Goal: Task Accomplishment & Management: Use online tool/utility

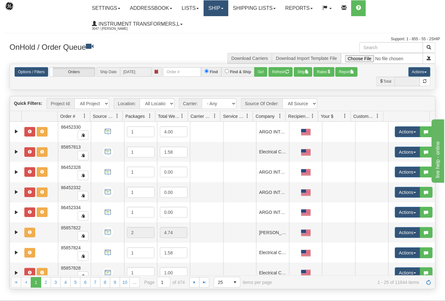
click at [226, 11] on link "Ship" at bounding box center [216, 8] width 24 height 16
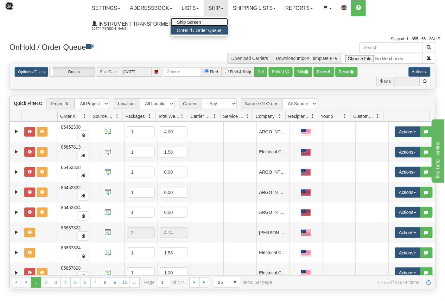
click at [205, 22] on link "Ship Screen" at bounding box center [199, 22] width 57 height 8
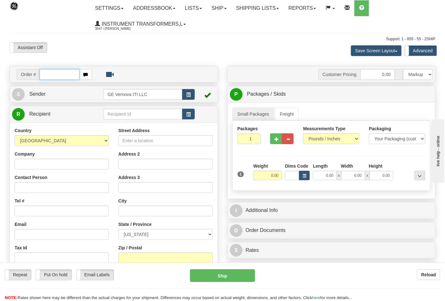
click at [57, 72] on input "text" at bounding box center [60, 74] width 40 height 11
type input "86705633"
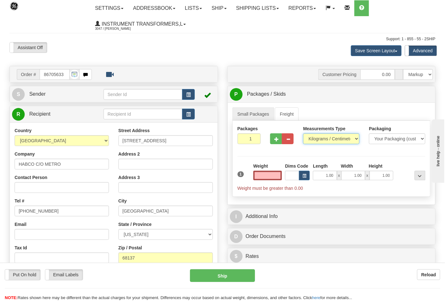
type input "0.00"
click at [327, 137] on select "Pounds / Inches Kilograms / Centimeters" at bounding box center [331, 138] width 56 height 11
select select "0"
click at [303, 134] on select "Pounds / Inches Kilograms / Centimeters" at bounding box center [331, 138] width 56 height 11
click at [271, 179] on input "0.00" at bounding box center [267, 176] width 29 height 10
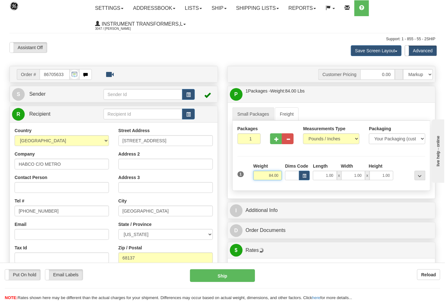
drag, startPoint x: 281, startPoint y: 175, endPoint x: 248, endPoint y: 180, distance: 33.0
click at [248, 180] on div "1 Weight 84.00 Dims Code x x" at bounding box center [331, 174] width 191 height 22
click button "Delete" at bounding box center [0, 0] width 0 height 0
type input "8.00"
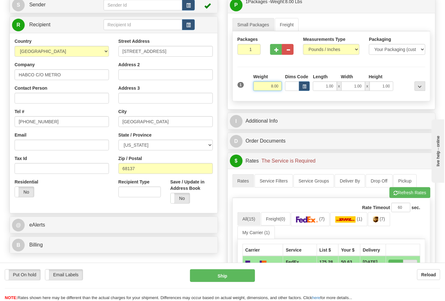
scroll to position [105, 0]
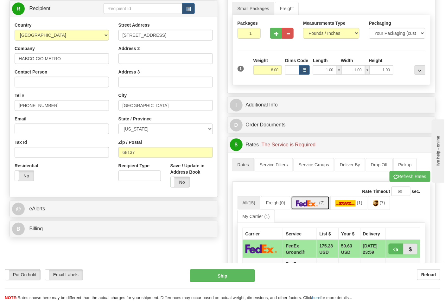
click at [308, 202] on img at bounding box center [307, 203] width 22 height 6
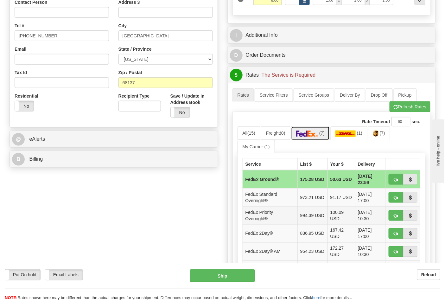
scroll to position [176, 0]
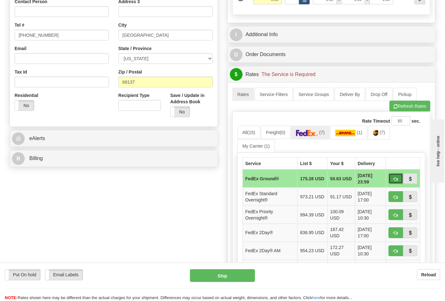
click at [393, 184] on button "button" at bounding box center [396, 178] width 15 height 11
type input "92"
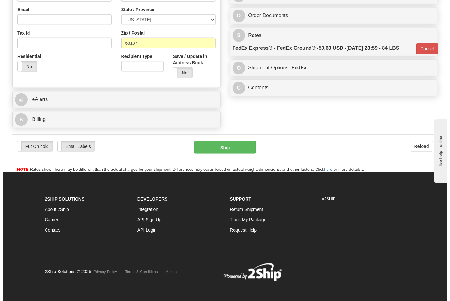
scroll to position [219, 0]
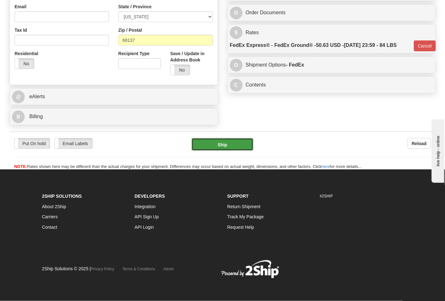
click at [252, 145] on button "Ship" at bounding box center [222, 144] width 61 height 13
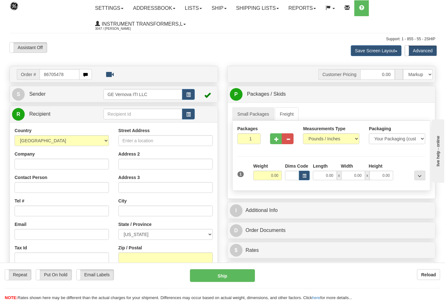
type input "86705478"
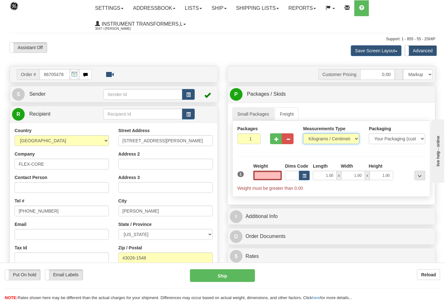
type input "0.00"
click at [356, 139] on select "Pounds / Inches Kilograms / Centimeters" at bounding box center [331, 138] width 56 height 11
select select "0"
click at [303, 134] on select "Pounds / Inches Kilograms / Centimeters" at bounding box center [331, 138] width 56 height 11
click at [266, 177] on input "0.00" at bounding box center [267, 176] width 29 height 10
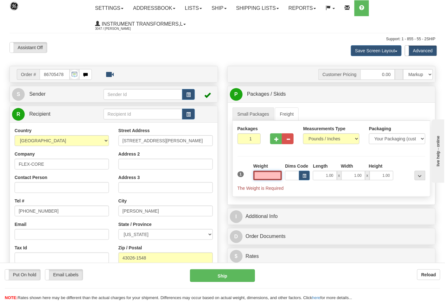
type input "2"
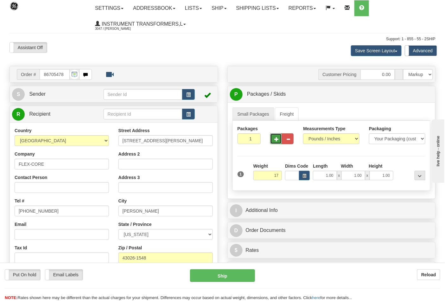
type input "17.00"
click at [276, 140] on span "button" at bounding box center [276, 139] width 4 height 4
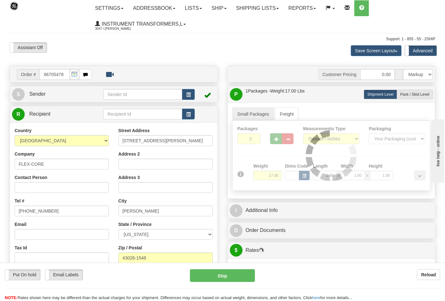
click at [276, 140] on div at bounding box center [332, 156] width 198 height 70
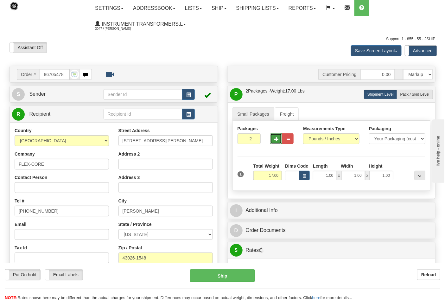
click at [276, 140] on span "button" at bounding box center [276, 139] width 4 height 4
type input "3"
click at [408, 91] on label "Pack / Skid Level Pack.." at bounding box center [415, 95] width 36 height 10
radio input "true"
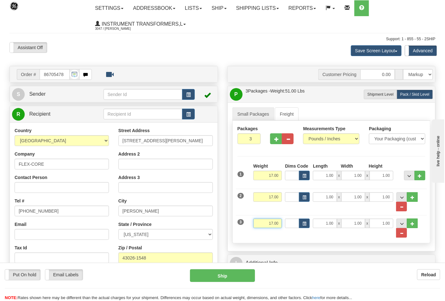
drag, startPoint x: 260, startPoint y: 226, endPoint x: 285, endPoint y: 224, distance: 25.4
click at [285, 224] on div "3 Weight 17.00 Dims Code Length Width Height" at bounding box center [331, 225] width 191 height 26
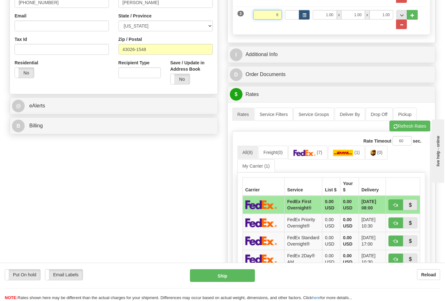
scroll to position [211, 0]
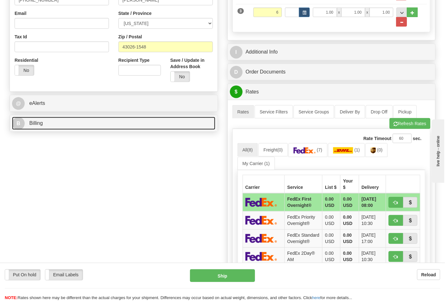
type input "6.00"
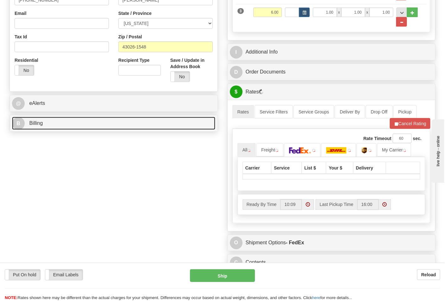
click at [140, 128] on link "B Billing" at bounding box center [113, 123] width 203 height 13
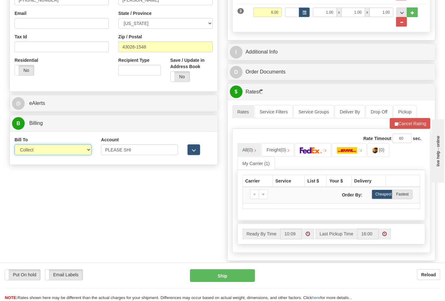
click at [83, 151] on select "Sender Recipient Third Party Collect" at bounding box center [53, 149] width 77 height 11
select select "2"
click at [15, 145] on select "Sender Recipient Third Party Collect" at bounding box center [53, 149] width 77 height 11
drag, startPoint x: 144, startPoint y: 153, endPoint x: 86, endPoint y: 154, distance: 57.3
click at [86, 154] on div "Bill To Sender Recipient Third Party Collect Account PLEASE SHI 3rd Party Accou…" at bounding box center [114, 148] width 208 height 23
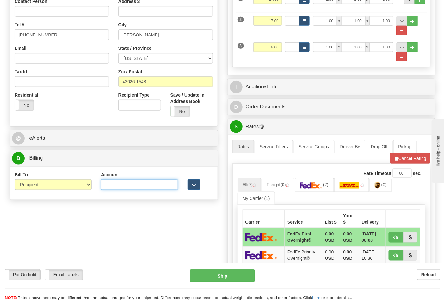
scroll to position [176, 0]
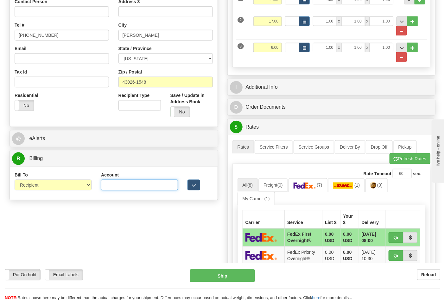
click at [143, 183] on input "Account" at bounding box center [139, 185] width 77 height 11
paste input "473367"
type input "473367"
click at [376, 183] on link "(0)" at bounding box center [376, 185] width 22 height 14
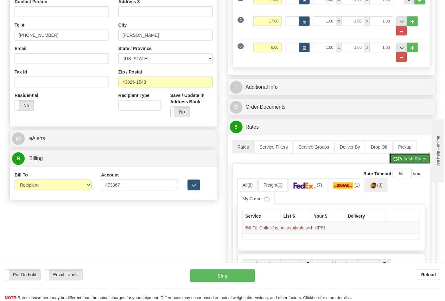
click at [410, 158] on button "Refresh Rates" at bounding box center [410, 158] width 41 height 11
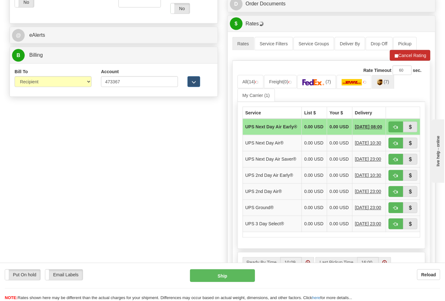
scroll to position [281, 0]
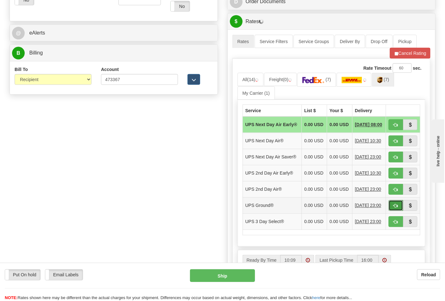
click at [400, 211] on button "button" at bounding box center [396, 205] width 15 height 11
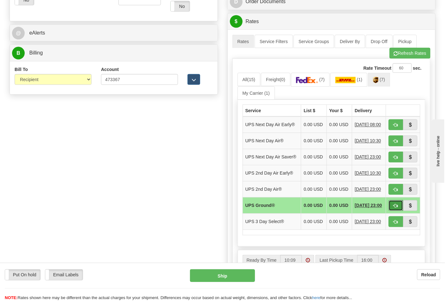
click at [399, 211] on button "button" at bounding box center [396, 205] width 15 height 11
type input "03"
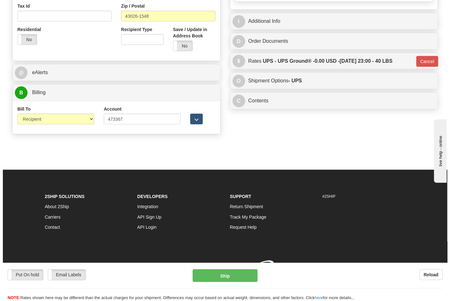
scroll to position [252, 0]
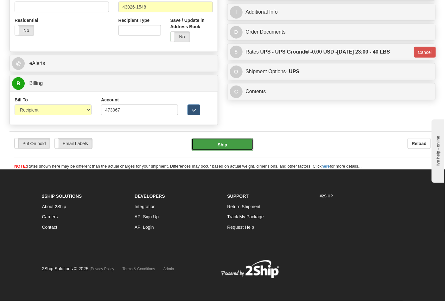
click at [231, 144] on button "Ship" at bounding box center [222, 144] width 61 height 13
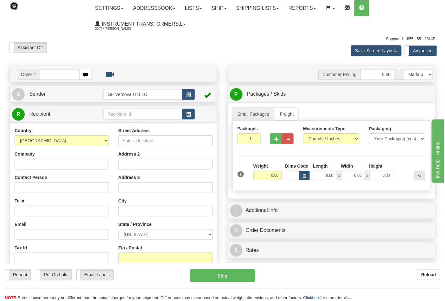
click at [50, 75] on input "text" at bounding box center [60, 74] width 40 height 11
type input "86705499"
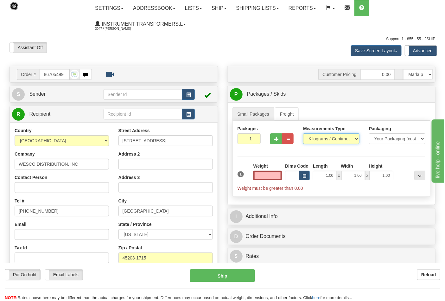
type input "0.00"
drag, startPoint x: 334, startPoint y: 136, endPoint x: 333, endPoint y: 139, distance: 3.3
click at [334, 136] on select "Pounds / Inches Kilograms / Centimeters" at bounding box center [331, 138] width 56 height 11
select select "0"
click at [303, 134] on select "Pounds / Inches Kilograms / Centimeters" at bounding box center [331, 138] width 56 height 11
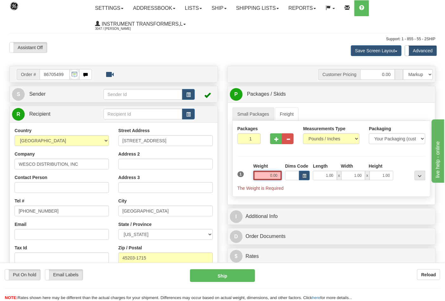
click at [257, 180] on input "0.00" at bounding box center [267, 176] width 29 height 10
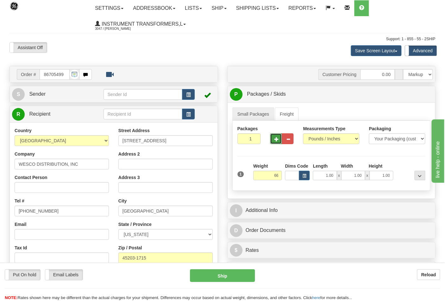
type input "66.00"
click at [273, 141] on button "button" at bounding box center [276, 138] width 12 height 11
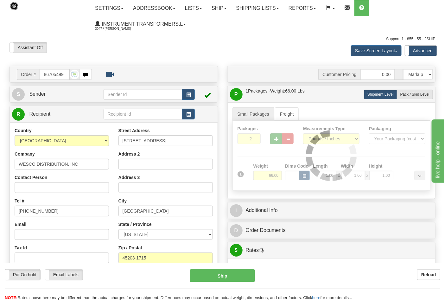
click at [273, 141] on div at bounding box center [332, 156] width 198 height 70
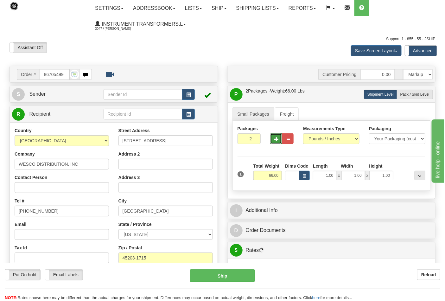
click at [274, 141] on span "button" at bounding box center [276, 139] width 4 height 4
click at [278, 142] on button "button" at bounding box center [276, 138] width 12 height 11
click at [279, 142] on button "button" at bounding box center [276, 138] width 12 height 11
type input "6"
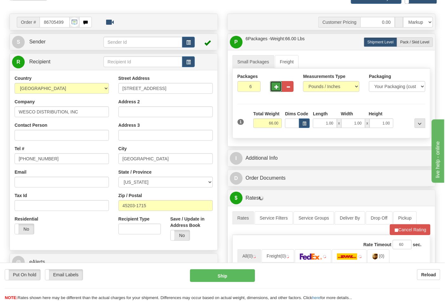
scroll to position [141, 0]
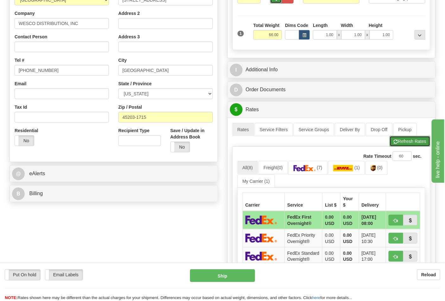
click at [396, 146] on button "Refresh Rates" at bounding box center [410, 141] width 41 height 11
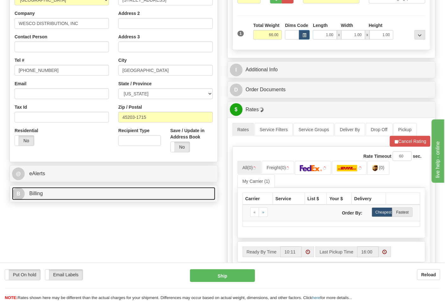
click at [125, 197] on link "B Billing" at bounding box center [113, 193] width 203 height 13
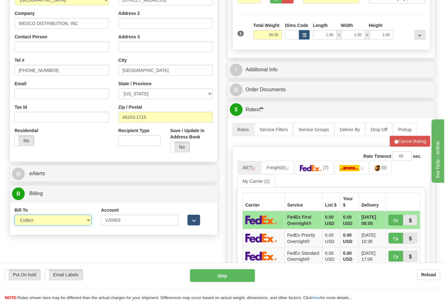
click at [69, 220] on select "Sender Recipient Third Party Collect" at bounding box center [53, 220] width 77 height 11
select select "2"
click at [15, 215] on select "Sender Recipient Third Party Collect" at bounding box center [53, 220] width 77 height 11
click at [376, 173] on link "(0)" at bounding box center [381, 168] width 22 height 14
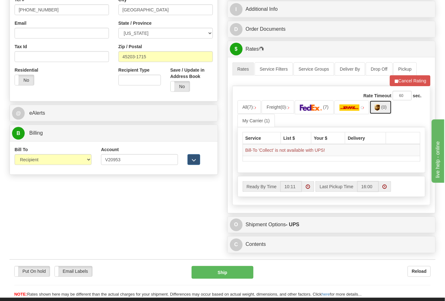
scroll to position [211, 0]
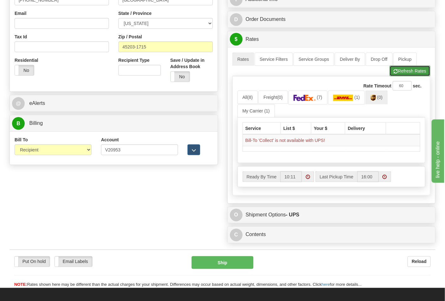
click at [409, 76] on button "Refresh Rates" at bounding box center [410, 71] width 41 height 11
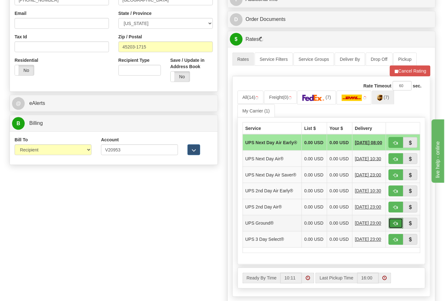
click at [393, 229] on button "button" at bounding box center [396, 223] width 15 height 11
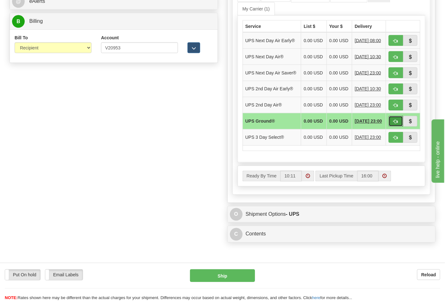
scroll to position [317, 0]
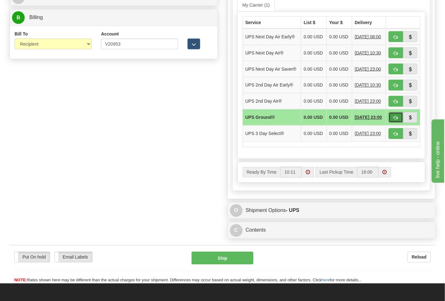
click at [394, 123] on button "button" at bounding box center [396, 117] width 15 height 11
type input "03"
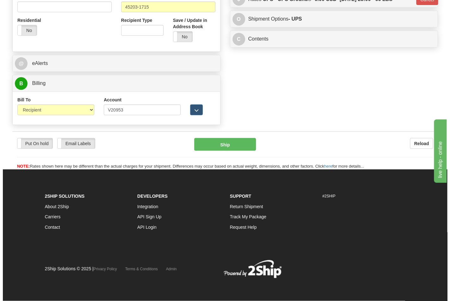
scroll to position [252, 0]
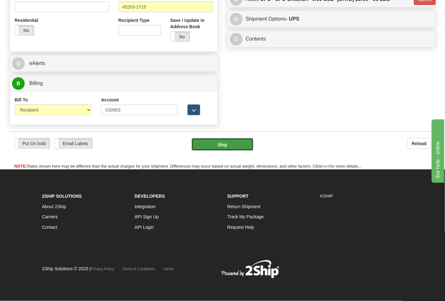
click at [236, 145] on button "Ship" at bounding box center [222, 144] width 61 height 13
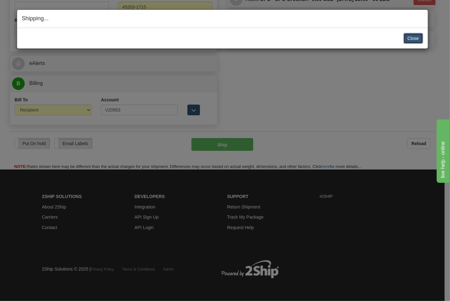
click at [422, 41] on button "Close" at bounding box center [414, 38] width 20 height 11
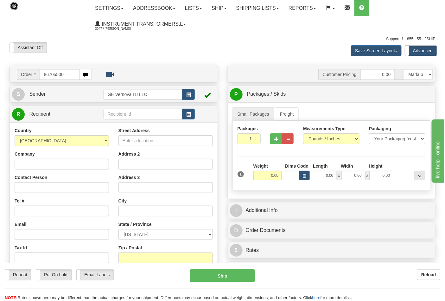
type input "86705500"
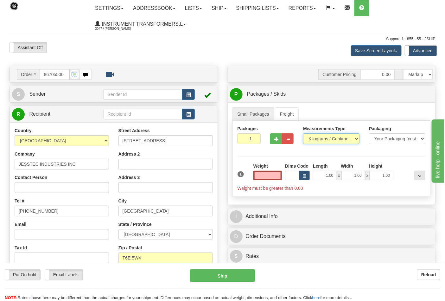
type input "0.00"
drag, startPoint x: 309, startPoint y: 141, endPoint x: 312, endPoint y: 143, distance: 3.9
click at [312, 143] on select "Pounds / Inches Kilograms / Centimeters" at bounding box center [331, 138] width 56 height 11
select select "0"
click at [303, 134] on select "Pounds / Inches Kilograms / Centimeters" at bounding box center [331, 138] width 56 height 11
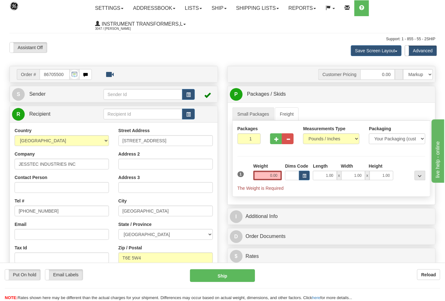
click at [252, 176] on div "Weight 0.00" at bounding box center [268, 174] width 32 height 22
click at [263, 175] on input "0.00" at bounding box center [267, 176] width 29 height 10
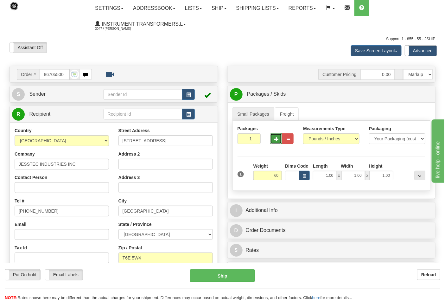
type input "60.00"
click at [271, 138] on button "button" at bounding box center [276, 138] width 12 height 11
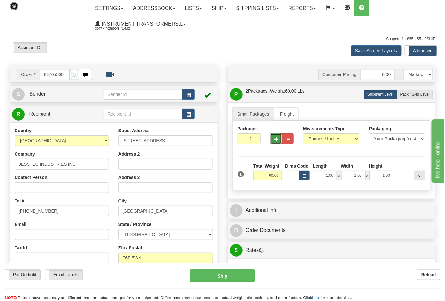
click at [271, 138] on button "button" at bounding box center [276, 138] width 12 height 11
click at [272, 138] on button "button" at bounding box center [276, 138] width 12 height 11
type input "5"
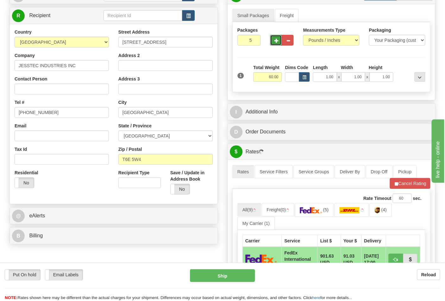
scroll to position [105, 0]
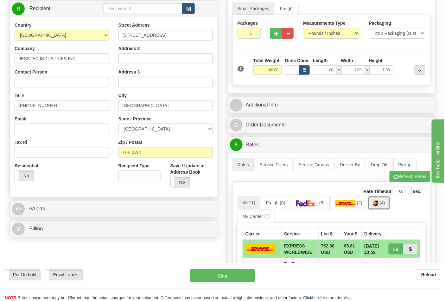
click at [388, 205] on link "(4)" at bounding box center [379, 203] width 22 height 14
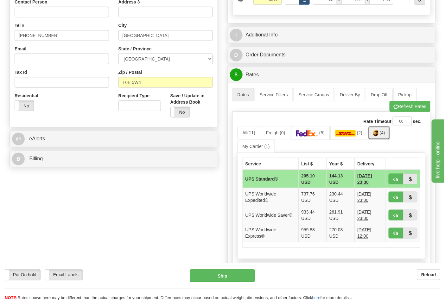
scroll to position [176, 0]
click at [418, 109] on button "Refresh Rates" at bounding box center [410, 106] width 41 height 11
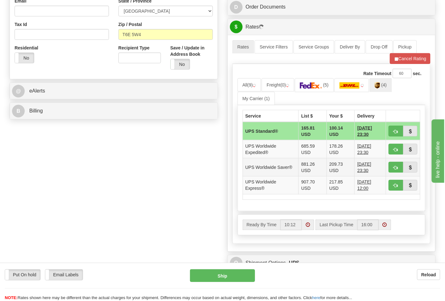
scroll to position [211, 0]
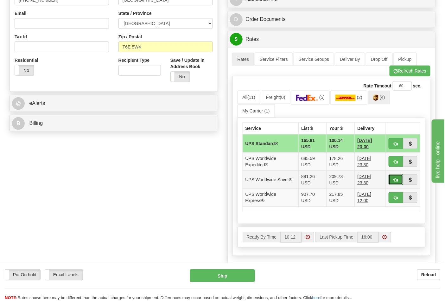
click at [395, 181] on span "button" at bounding box center [396, 180] width 4 height 4
type input "65"
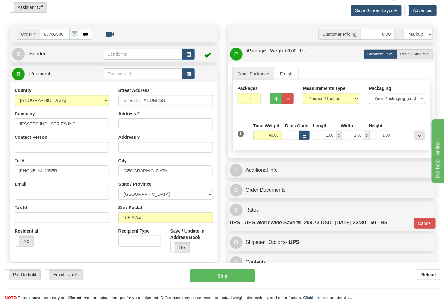
scroll to position [34, 0]
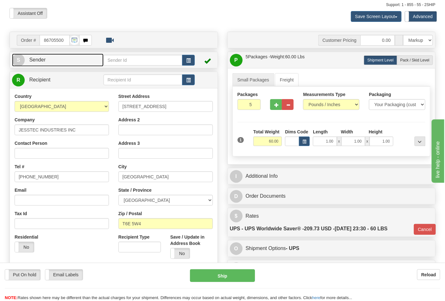
click at [81, 62] on link "S Sender" at bounding box center [58, 60] width 92 height 13
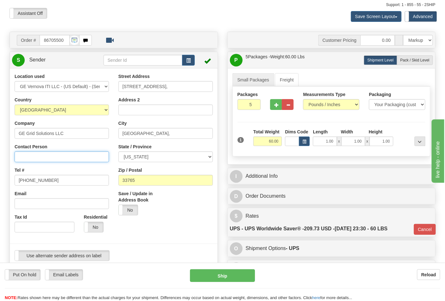
click at [43, 152] on input "Contact Person" at bounding box center [62, 156] width 94 height 11
type input "[PERSON_NAME]"
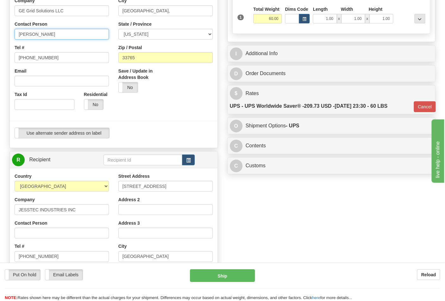
scroll to position [175, 0]
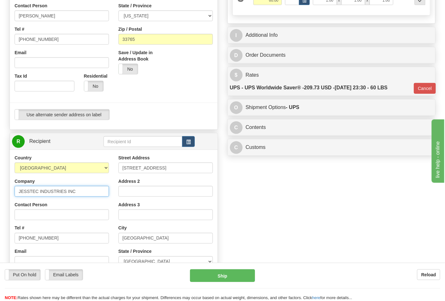
drag, startPoint x: 79, startPoint y: 194, endPoint x: 10, endPoint y: 205, distance: 70.5
click at [10, 205] on div "Country [GEOGRAPHIC_DATA] [GEOGRAPHIC_DATA] [GEOGRAPHIC_DATA] [GEOGRAPHIC_DATA]…" at bounding box center [62, 237] width 104 height 164
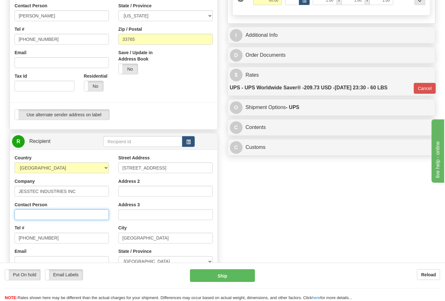
click at [32, 216] on input "Contact Person" at bounding box center [62, 214] width 94 height 11
paste input "JESSTEC INDUSTRIES INC"
type input "JESSTEC INDUSTRIES INC"
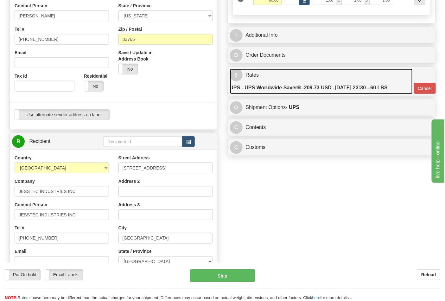
click at [304, 77] on link "$ Rates UPS - UPS Worldwide Saver® - 209.73 USD - [DATE] 23:30 - 60 LBS" at bounding box center [321, 82] width 183 height 26
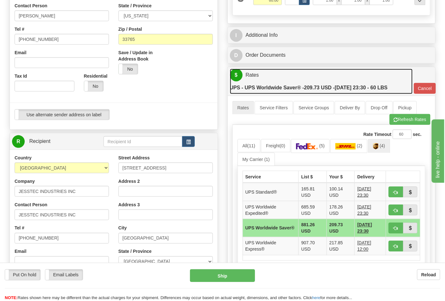
click at [307, 76] on link "$ Rates UPS - UPS Worldwide Saver® - 209.73 USD - [DATE] 23:30 - 60 LBS" at bounding box center [321, 82] width 183 height 26
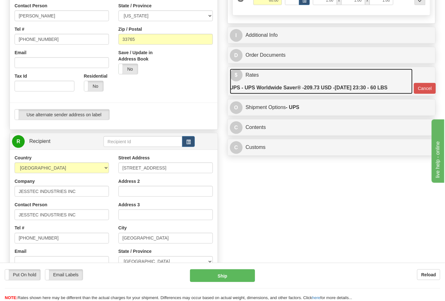
click at [299, 75] on link "$ Rates UPS - UPS Worldwide Saver® - 209.73 USD - [DATE] 23:30 - 60 LBS" at bounding box center [321, 82] width 183 height 26
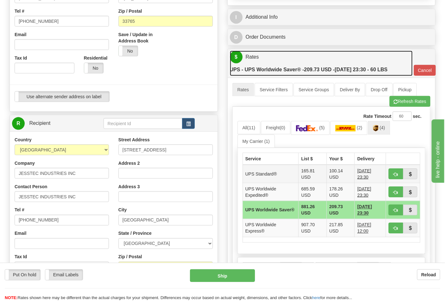
scroll to position [245, 0]
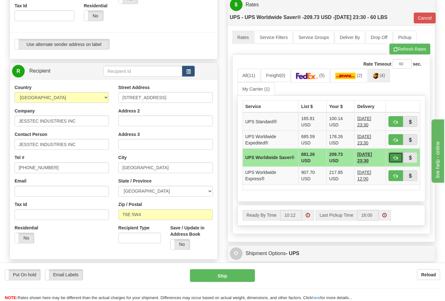
click at [394, 156] on span "button" at bounding box center [396, 158] width 4 height 4
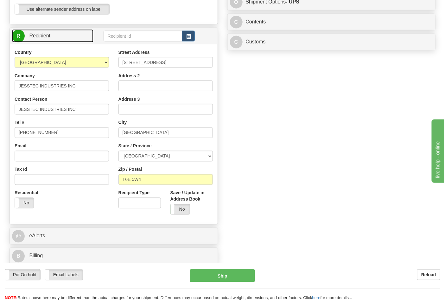
click at [83, 34] on link "R Recipient" at bounding box center [52, 35] width 81 height 13
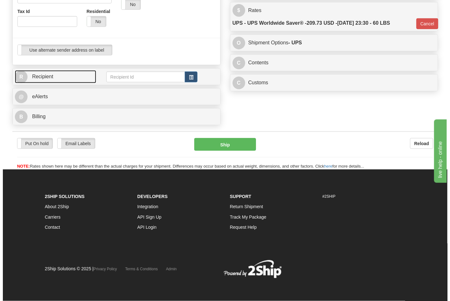
scroll to position [241, 0]
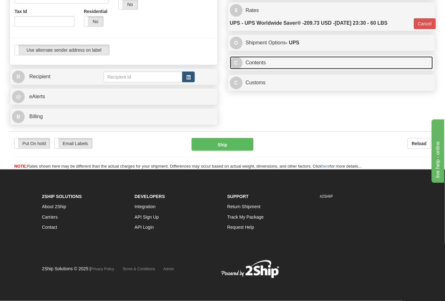
click at [293, 64] on link "C Contents" at bounding box center [331, 62] width 203 height 13
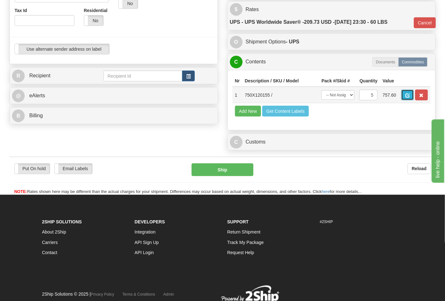
click at [414, 97] on button "button" at bounding box center [407, 95] width 13 height 11
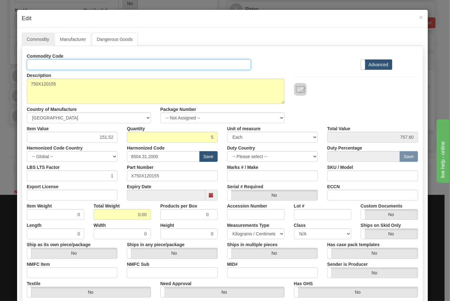
click at [54, 65] on input "Id" at bounding box center [139, 64] width 225 height 11
type input "TRANSFORMERS"
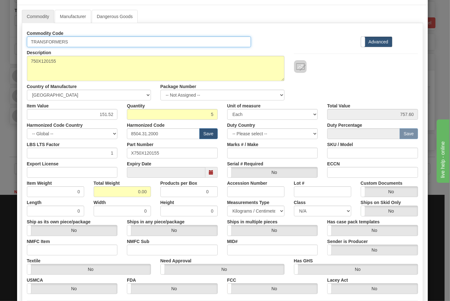
scroll to position [35, 0]
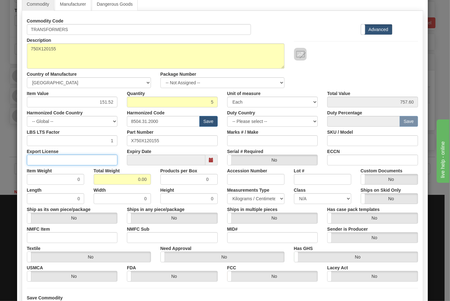
click at [46, 157] on input "Export License" at bounding box center [72, 160] width 91 height 11
type input "NLR"
drag, startPoint x: 130, startPoint y: 180, endPoint x: 168, endPoint y: 181, distance: 38.0
click at [168, 181] on div "Item Weight 0 Total Weight 0.00 Products per Box 0 Accession Number Lot # Custo…" at bounding box center [222, 174] width 401 height 19
type input "60"
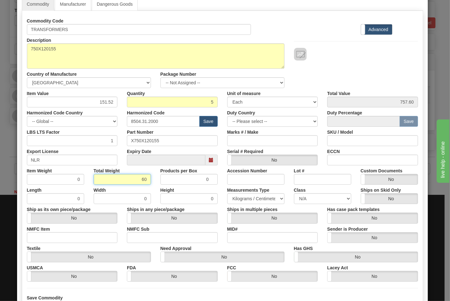
type input "12.0000"
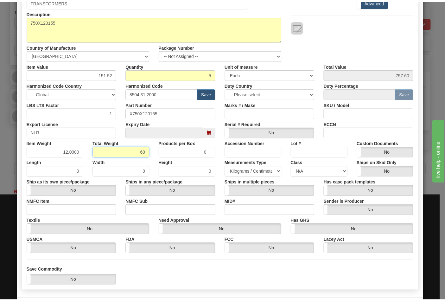
scroll to position [91, 0]
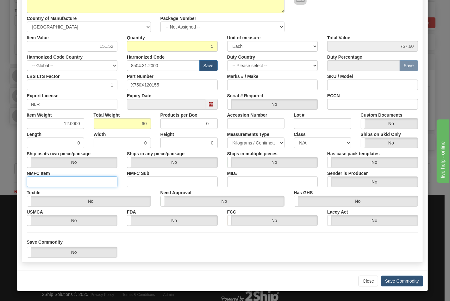
click at [47, 179] on input "NMFC Item" at bounding box center [72, 181] width 91 height 11
type input "63170"
click at [152, 184] on input "NMFC Sub" at bounding box center [172, 181] width 91 height 11
type input "4"
click at [315, 145] on select "N/A 50.0 55.0 60.0 65.0 70.0 85.0 92.5 100.0 125.0 175.0 250.0 300.0 400.0" at bounding box center [322, 142] width 57 height 11
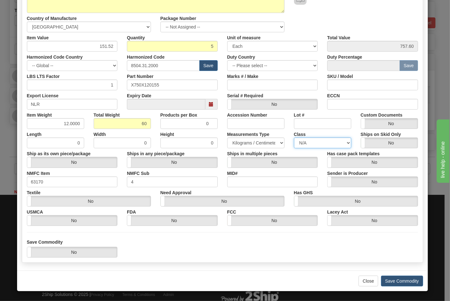
select select "70.0"
click at [294, 137] on select "N/A 50.0 55.0 60.0 65.0 70.0 85.0 92.5 100.0 125.0 175.0 250.0 300.0 400.0" at bounding box center [322, 142] width 57 height 11
click at [341, 104] on input "ECCN" at bounding box center [372, 104] width 91 height 11
type input "EAR99"
click at [404, 284] on button "Save Commodity" at bounding box center [402, 281] width 42 height 11
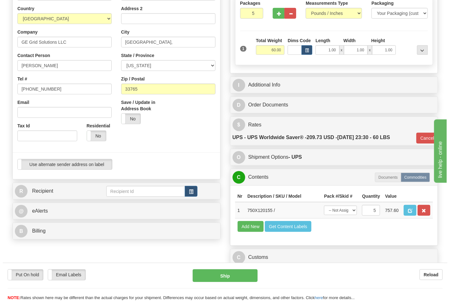
scroll to position [100, 0]
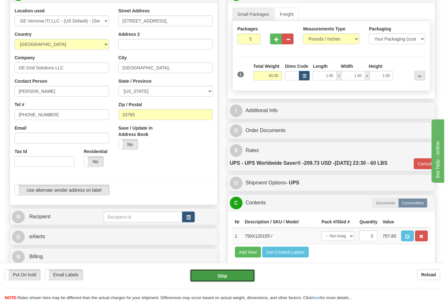
click at [220, 277] on button "Ship" at bounding box center [222, 275] width 65 height 13
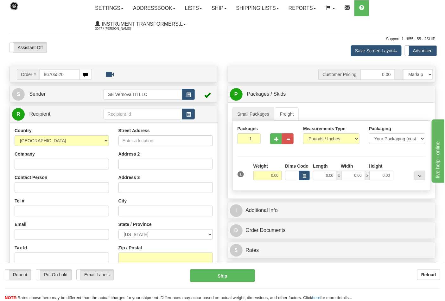
type input "86705520"
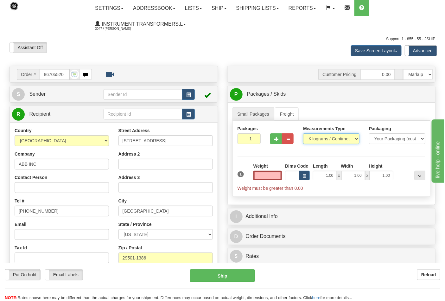
type input "0.00"
click at [318, 139] on select "Pounds / Inches Kilograms / Centimeters" at bounding box center [331, 138] width 56 height 11
select select "0"
click at [303, 134] on select "Pounds / Inches Kilograms / Centimeters" at bounding box center [331, 138] width 56 height 11
click at [265, 173] on input "0.00" at bounding box center [267, 176] width 29 height 10
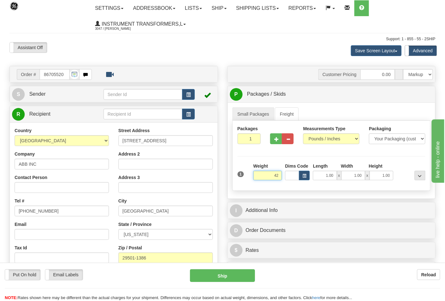
click button "Delete" at bounding box center [0, 0] width 0 height 0
type input "42.00"
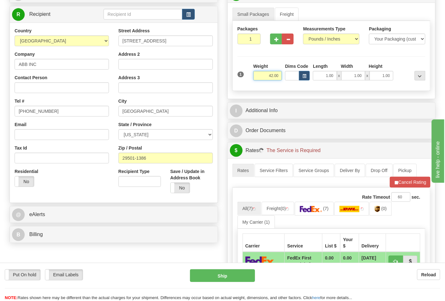
scroll to position [105, 0]
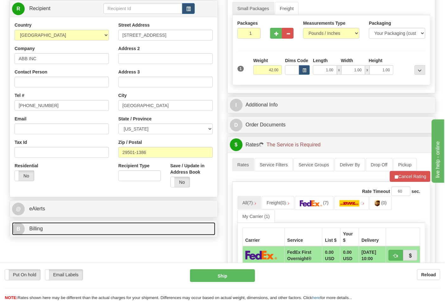
click at [74, 230] on link "B Billing" at bounding box center [113, 228] width 203 height 13
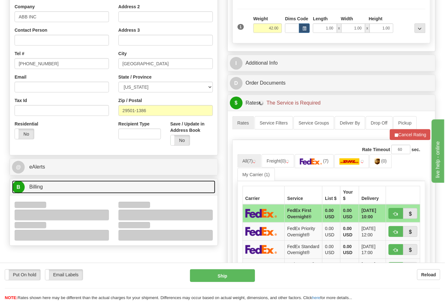
scroll to position [211, 0]
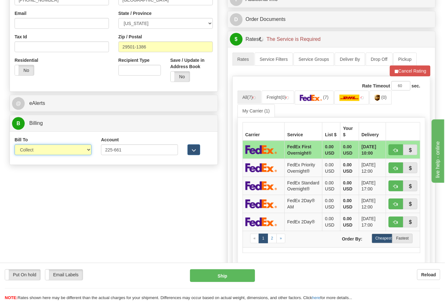
click at [84, 146] on select "Sender Recipient Third Party Collect" at bounding box center [53, 149] width 77 height 11
select select "2"
click at [15, 145] on select "Sender Recipient Third Party Collect" at bounding box center [53, 149] width 77 height 11
click at [114, 150] on input "225-661" at bounding box center [139, 149] width 77 height 11
type input "225661"
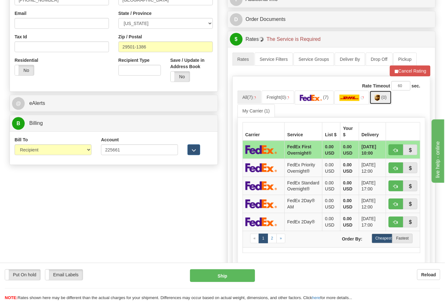
click at [383, 96] on link "(0)" at bounding box center [381, 98] width 22 height 14
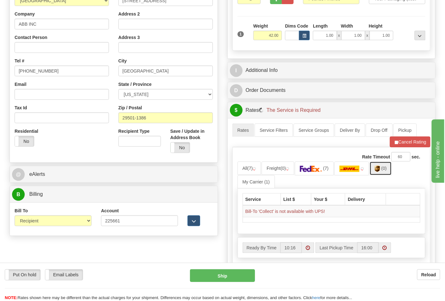
scroll to position [141, 0]
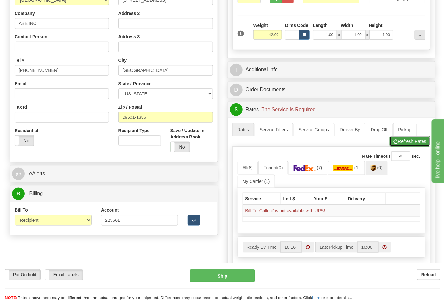
click at [403, 143] on button "Refresh Rates" at bounding box center [410, 141] width 41 height 11
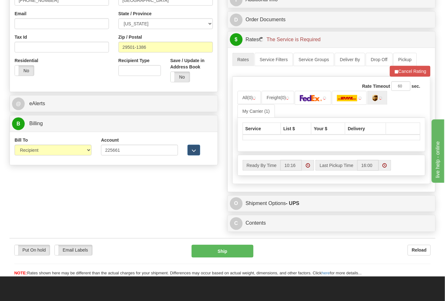
scroll to position [211, 0]
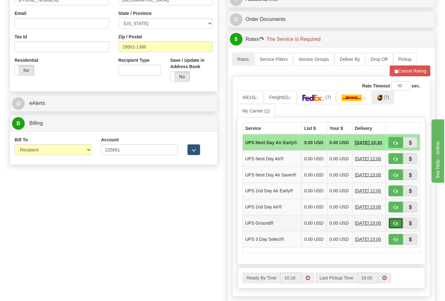
click at [397, 226] on span "button" at bounding box center [396, 224] width 4 height 4
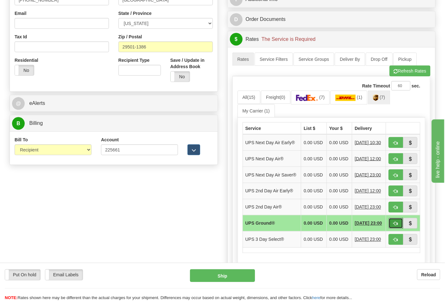
click at [397, 226] on span "button" at bounding box center [396, 224] width 4 height 4
type input "03"
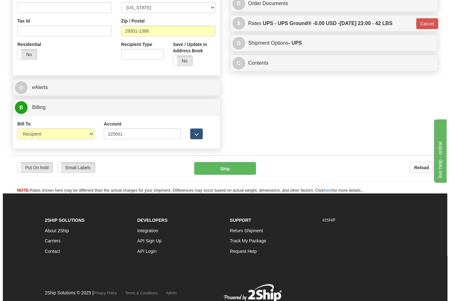
scroll to position [252, 0]
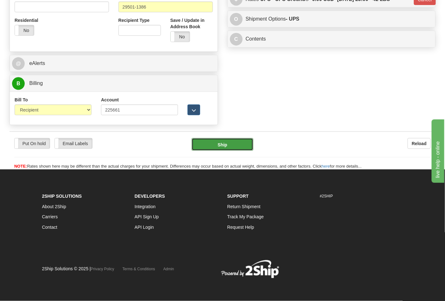
click at [217, 141] on button "Ship" at bounding box center [222, 144] width 61 height 13
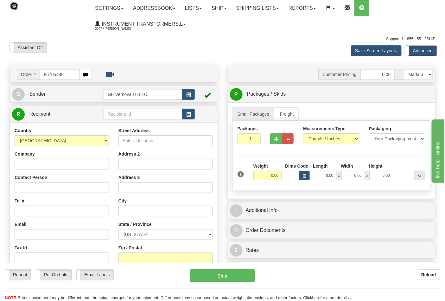
type input "86705486"
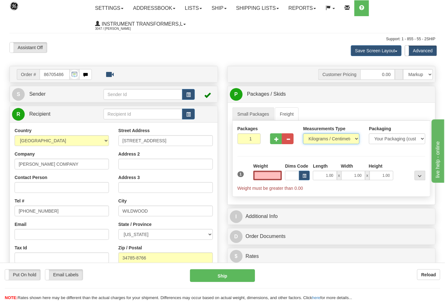
type input "0.00"
drag, startPoint x: 332, startPoint y: 137, endPoint x: 331, endPoint y: 143, distance: 6.7
click at [331, 140] on select "Pounds / Inches Kilograms / Centimeters" at bounding box center [331, 138] width 56 height 11
select select "0"
click at [303, 134] on select "Pounds / Inches Kilograms / Centimeters" at bounding box center [331, 138] width 56 height 11
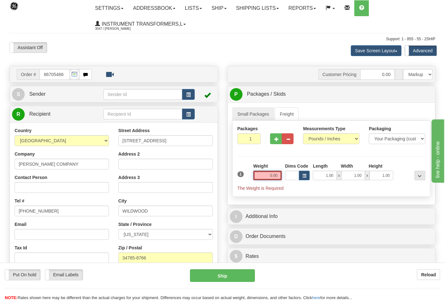
drag, startPoint x: 270, startPoint y: 175, endPoint x: 292, endPoint y: 175, distance: 22.8
click at [292, 175] on div "1 Weight 0.00 Dims Code 1.00" at bounding box center [331, 177] width 191 height 29
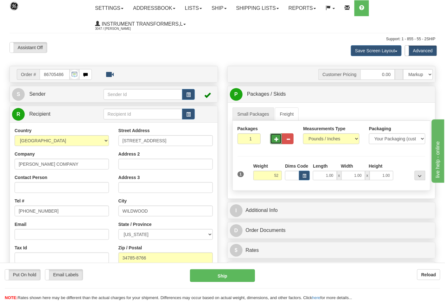
type input "52.00"
click at [279, 140] on button "button" at bounding box center [276, 138] width 12 height 11
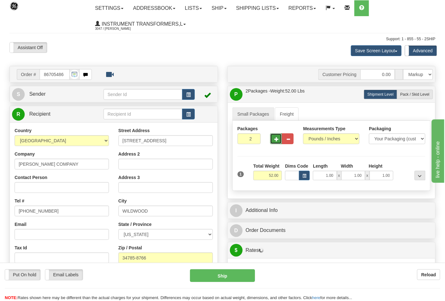
click at [279, 140] on button "button" at bounding box center [276, 138] width 12 height 11
type input "4"
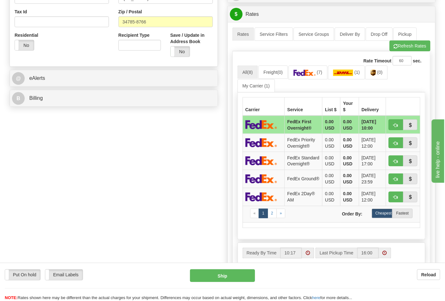
scroll to position [246, 0]
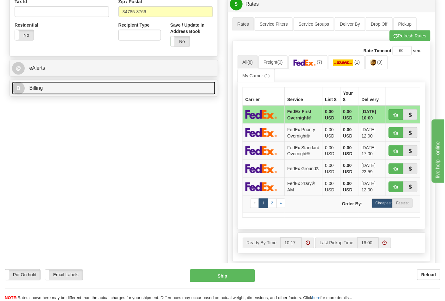
click at [145, 90] on link "B Billing" at bounding box center [113, 88] width 203 height 13
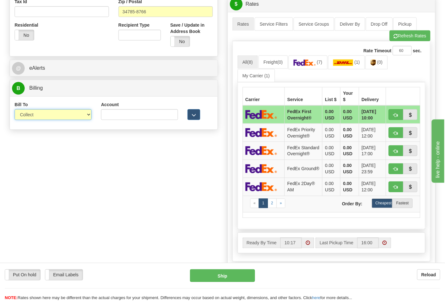
drag, startPoint x: 89, startPoint y: 115, endPoint x: 81, endPoint y: 118, distance: 7.7
click at [89, 115] on select "Sender Recipient Third Party Collect" at bounding box center [53, 114] width 77 height 11
select select "2"
click at [15, 110] on select "Sender Recipient Third Party Collect" at bounding box center [53, 114] width 77 height 11
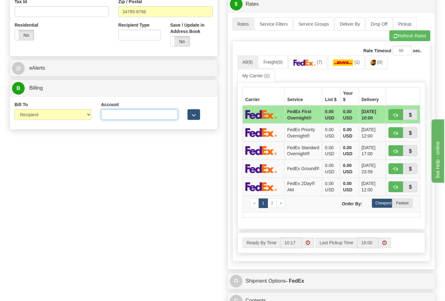
drag, startPoint x: 120, startPoint y: 115, endPoint x: 120, endPoint y: 121, distance: 6.3
click at [120, 116] on input "Account" at bounding box center [139, 114] width 77 height 11
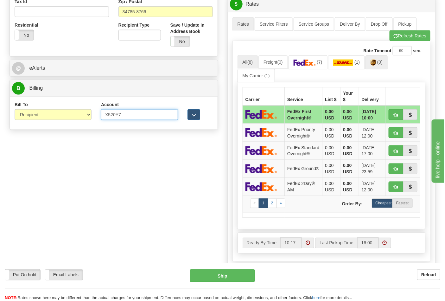
type input "X520Y7"
click at [383, 63] on span "(0)" at bounding box center [379, 62] width 5 height 5
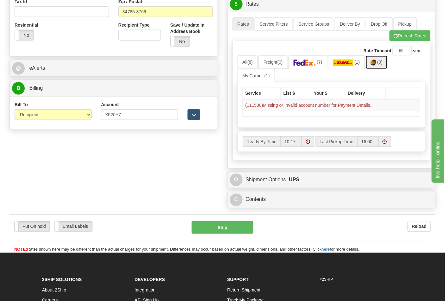
scroll to position [211, 0]
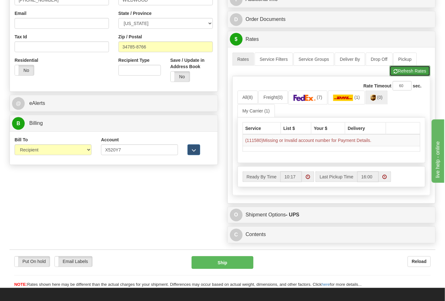
click at [409, 72] on button "Refresh Rates" at bounding box center [410, 71] width 41 height 11
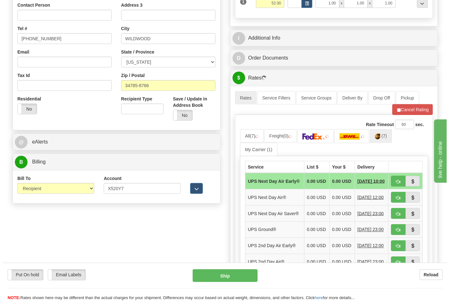
scroll to position [176, 0]
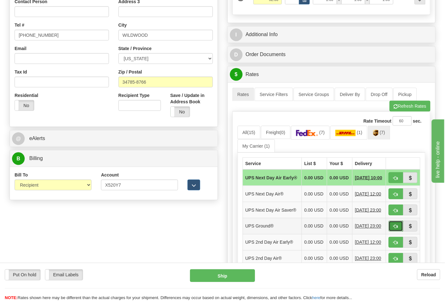
click at [398, 232] on button "button" at bounding box center [396, 226] width 15 height 11
type input "03"
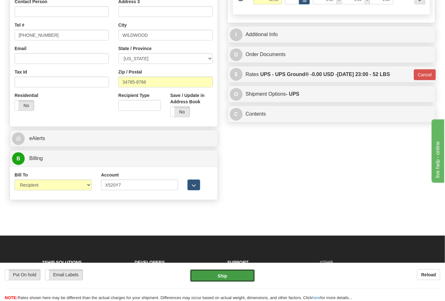
click at [224, 272] on button "Ship" at bounding box center [222, 275] width 65 height 13
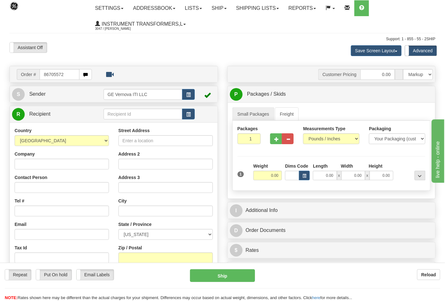
type input "86705572"
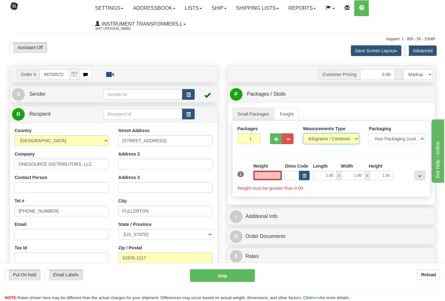
type input "0.00"
click at [332, 142] on select "Pounds / Inches Kilograms / Centimeters" at bounding box center [331, 138] width 56 height 11
select select "0"
click at [303, 134] on select "Pounds / Inches Kilograms / Centimeters" at bounding box center [331, 138] width 56 height 11
drag, startPoint x: 270, startPoint y: 176, endPoint x: 278, endPoint y: 177, distance: 8.3
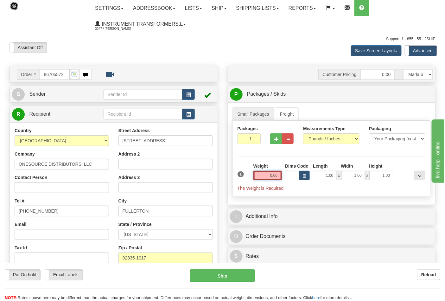
click at [276, 177] on input "0.00" at bounding box center [267, 176] width 29 height 10
type input "0.00"
click at [288, 176] on input "Dims Code" at bounding box center [292, 176] width 14 height 10
click at [271, 176] on input "0.00" at bounding box center [267, 176] width 29 height 10
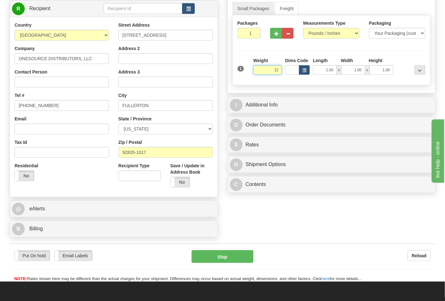
scroll to position [176, 0]
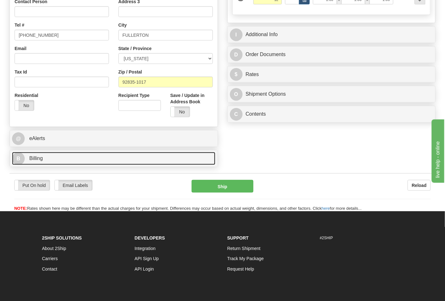
type input "12.00"
click at [138, 163] on link "B Billing" at bounding box center [113, 158] width 203 height 13
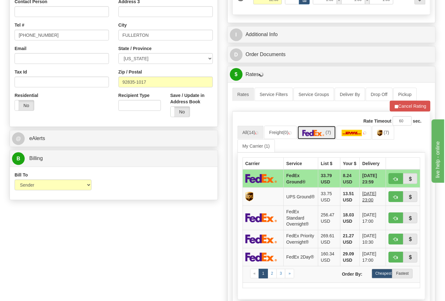
click at [321, 138] on link "(7)" at bounding box center [316, 133] width 39 height 14
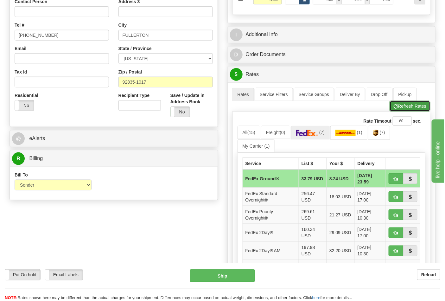
click at [409, 102] on button "Refresh Rates" at bounding box center [410, 106] width 41 height 11
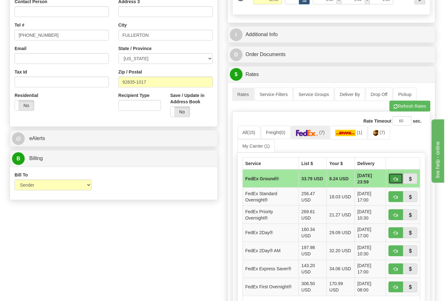
click at [394, 181] on span "button" at bounding box center [396, 179] width 4 height 4
type input "92"
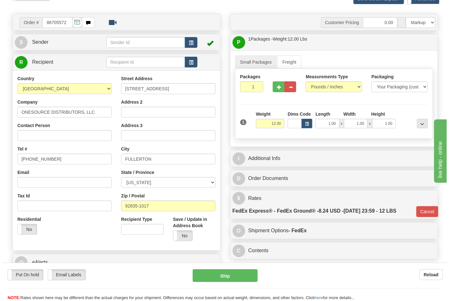
scroll to position [70, 0]
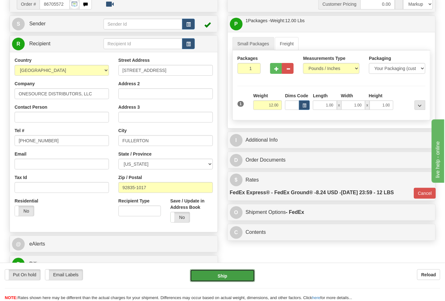
click at [244, 273] on button "Ship" at bounding box center [222, 275] width 65 height 13
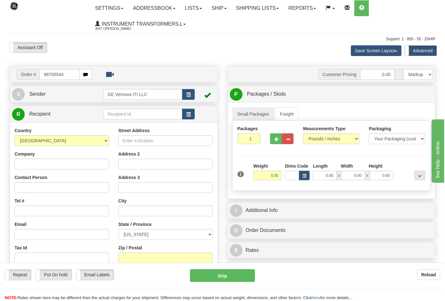
type input "86705544"
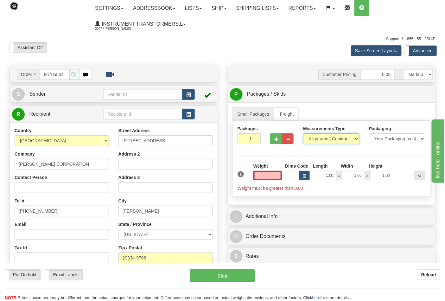
type input "0.00"
click at [321, 138] on select "Pounds / Inches Kilograms / Centimeters" at bounding box center [331, 138] width 56 height 11
select select "0"
click at [303, 134] on select "Pounds / Inches Kilograms / Centimeters" at bounding box center [331, 138] width 56 height 11
click at [262, 176] on input "0.00" at bounding box center [267, 176] width 29 height 10
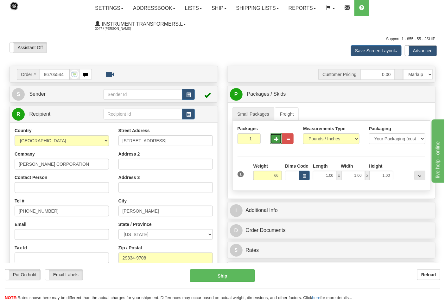
type input "66.00"
click at [271, 137] on button "button" at bounding box center [276, 138] width 12 height 11
type input "2"
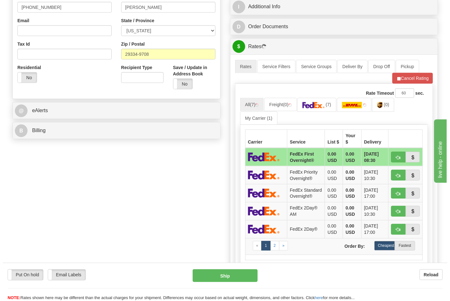
scroll to position [211, 0]
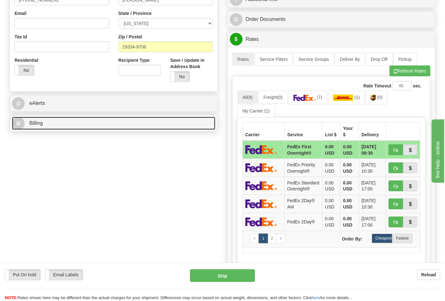
click at [169, 126] on link "B Billing" at bounding box center [113, 123] width 203 height 13
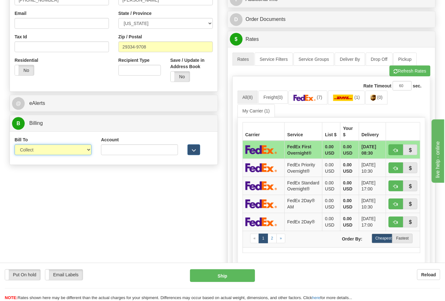
click at [69, 155] on select "Sender Recipient Third Party Collect" at bounding box center [53, 149] width 77 height 11
select select "2"
click at [15, 145] on select "Sender Recipient Third Party Collect" at bounding box center [53, 149] width 77 height 11
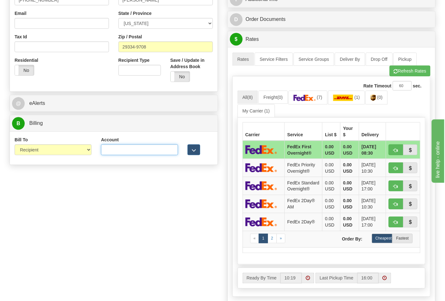
click at [138, 153] on input "Account" at bounding box center [139, 149] width 77 height 11
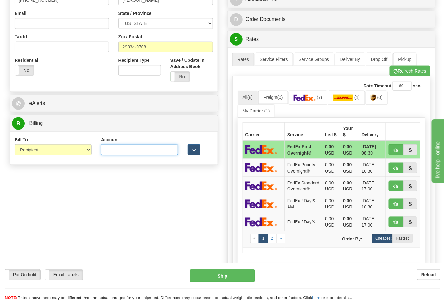
paste input "66EW56"
type input "66EW56"
click at [376, 98] on img at bounding box center [373, 98] width 5 height 6
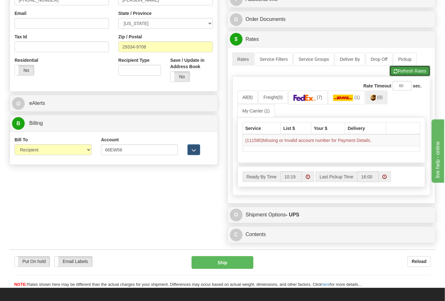
click at [405, 73] on button "Refresh Rates" at bounding box center [410, 71] width 41 height 11
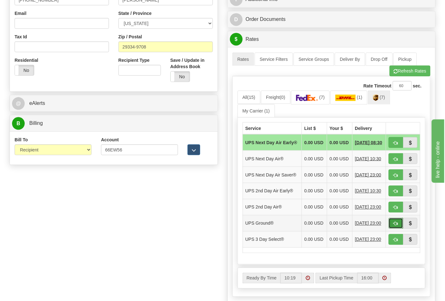
click at [396, 226] on span "button" at bounding box center [396, 224] width 4 height 4
type input "03"
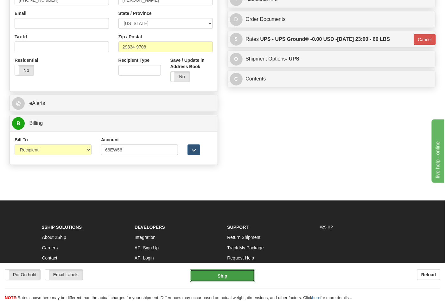
click at [201, 276] on button "Ship" at bounding box center [222, 275] width 65 height 13
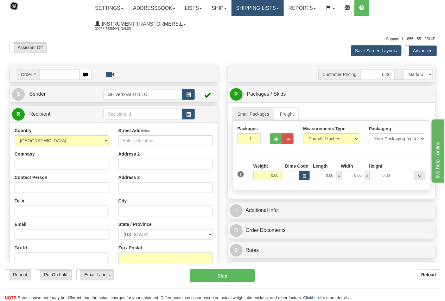
click at [265, 5] on link "Shipping lists" at bounding box center [258, 8] width 52 height 16
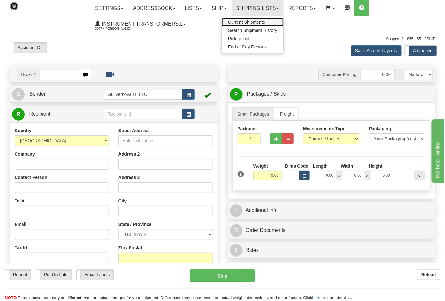
click at [264, 21] on span "Current Shipments" at bounding box center [246, 22] width 37 height 5
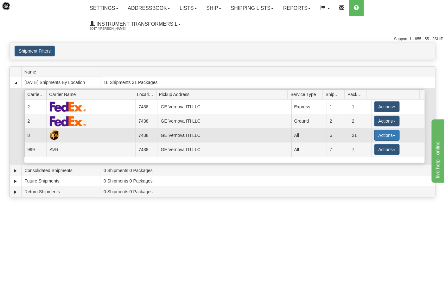
click at [391, 137] on button "Actions" at bounding box center [386, 135] width 25 height 11
click at [370, 147] on span "Details" at bounding box center [363, 147] width 17 height 4
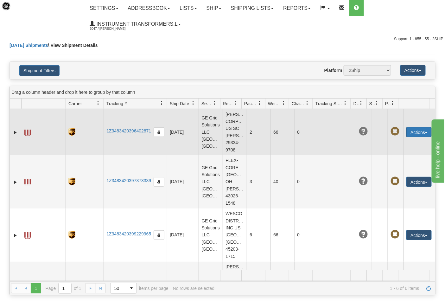
click at [424, 136] on button "Actions" at bounding box center [418, 132] width 25 height 10
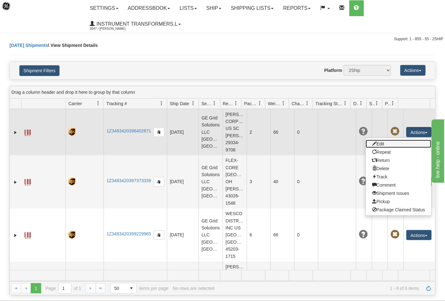
click at [384, 148] on link "Edit" at bounding box center [399, 144] width 66 height 8
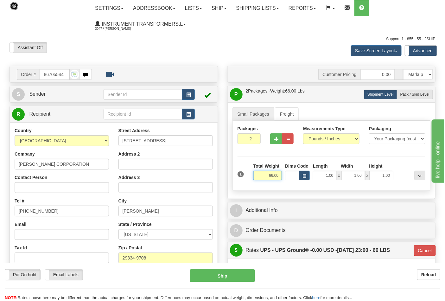
drag, startPoint x: 268, startPoint y: 175, endPoint x: 288, endPoint y: 176, distance: 20.0
click at [288, 176] on div "1 Total Weight 66.00 Dims Code x" at bounding box center [331, 174] width 191 height 22
type input "35.00"
type input "03"
click at [417, 93] on span "Pack / Skid Level" at bounding box center [414, 94] width 29 height 4
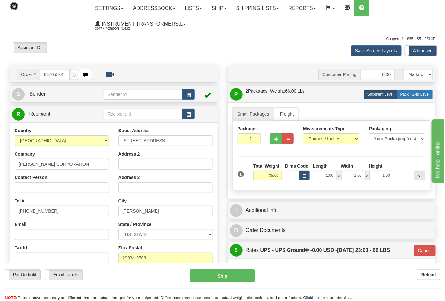
radio input "true"
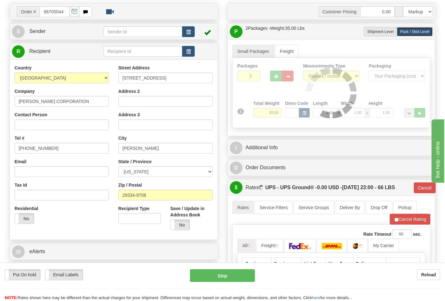
scroll to position [70, 0]
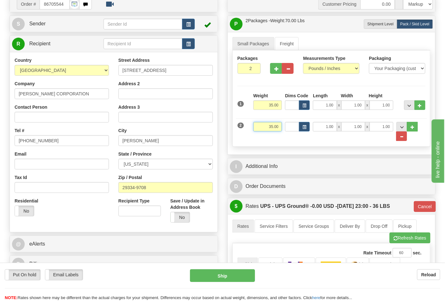
drag, startPoint x: 263, startPoint y: 129, endPoint x: 281, endPoint y: 128, distance: 18.1
click at [281, 128] on input "35.00" at bounding box center [267, 127] width 29 height 10
type input "31"
click button "Delete" at bounding box center [0, 0] width 0 height 0
type input "03"
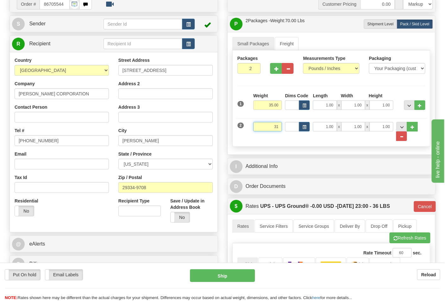
type input "31.00"
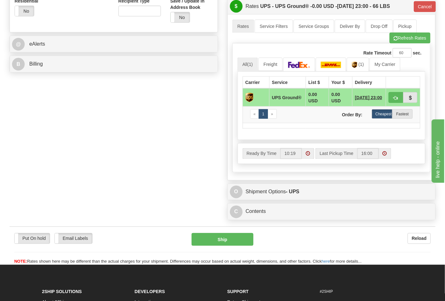
scroll to position [281, 0]
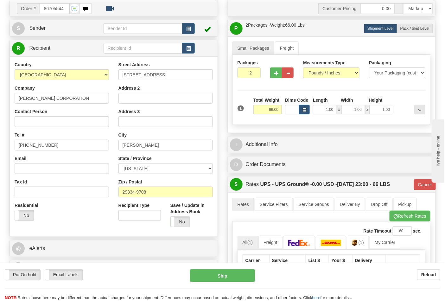
scroll to position [70, 0]
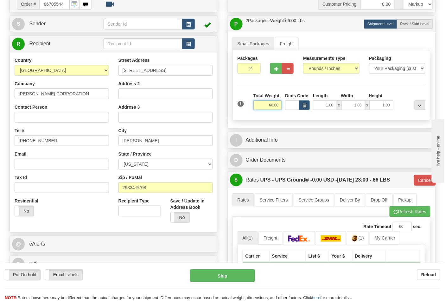
drag, startPoint x: 261, startPoint y: 102, endPoint x: 288, endPoint y: 106, distance: 26.6
click at [288, 106] on div "1 Total Weight 66.00 Dims Code x" at bounding box center [331, 103] width 191 height 22
type input "35.00"
type input "03"
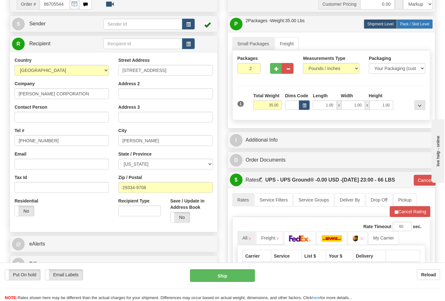
click at [414, 25] on span "Pack / Skid Level" at bounding box center [414, 24] width 29 height 4
radio input "true"
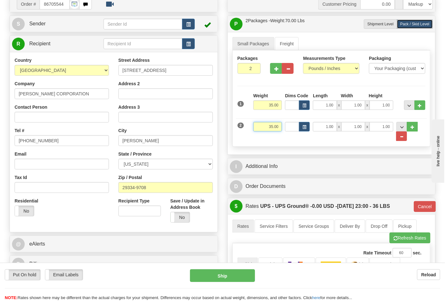
click at [273, 125] on input "35.00" at bounding box center [267, 127] width 29 height 10
type input "31.00"
type input "03"
click at [319, 159] on div "I Additional Info" at bounding box center [332, 166] width 208 height 16
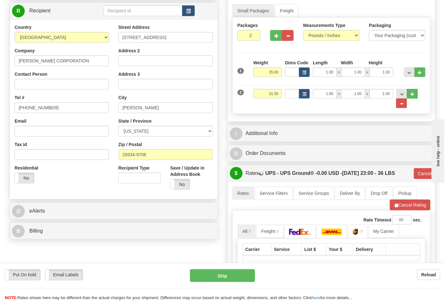
scroll to position [176, 0]
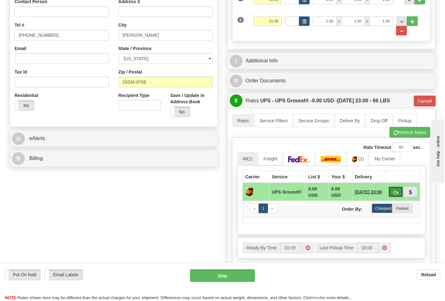
click at [391, 191] on button "button" at bounding box center [396, 192] width 15 height 11
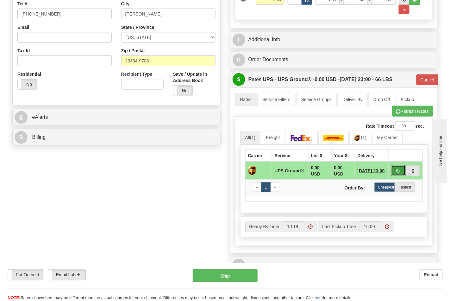
scroll to position [211, 0]
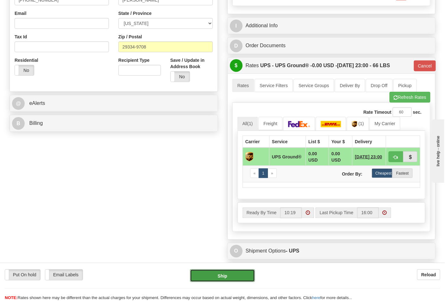
click at [204, 280] on button "Ship" at bounding box center [222, 275] width 65 height 13
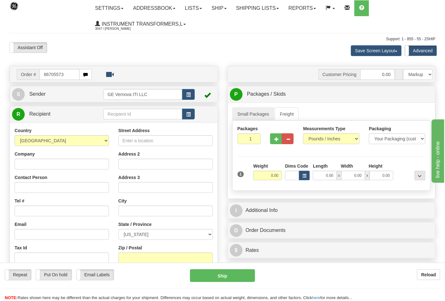
type input "86705573"
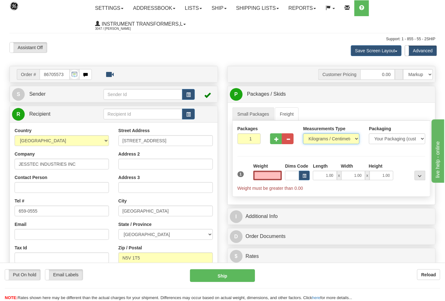
type input "0.00"
click at [341, 143] on select "Pounds / Inches Kilograms / Centimeters" at bounding box center [331, 138] width 56 height 11
select select "0"
click at [303, 134] on select "Pounds / Inches Kilograms / Centimeters" at bounding box center [331, 138] width 56 height 11
click at [267, 176] on input "0.00" at bounding box center [267, 176] width 29 height 10
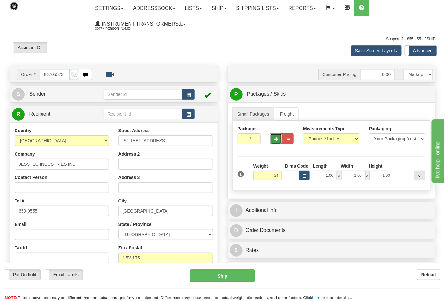
type input "24.00"
click at [276, 140] on span "button" at bounding box center [276, 139] width 4 height 4
type input "2"
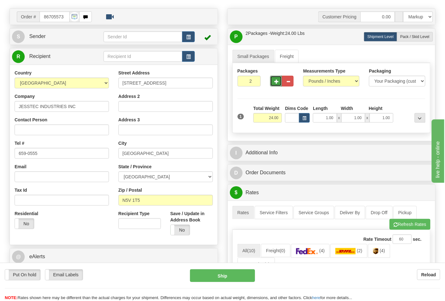
scroll to position [70, 0]
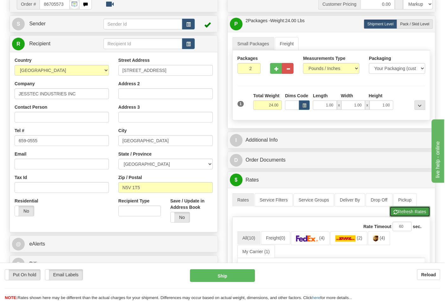
click at [404, 213] on button "Refresh Rates" at bounding box center [410, 211] width 41 height 11
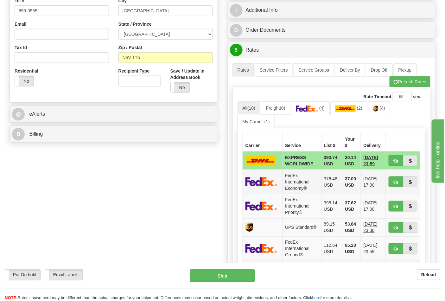
scroll to position [211, 0]
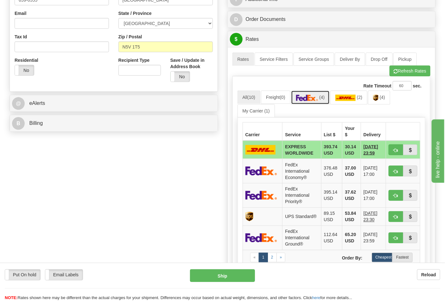
click at [312, 95] on img at bounding box center [307, 98] width 22 height 6
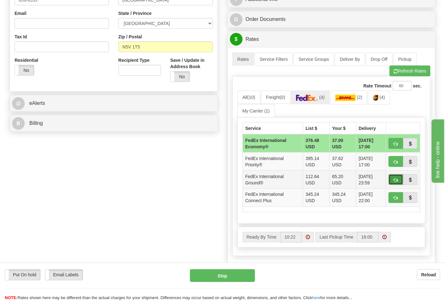
click at [395, 179] on span "button" at bounding box center [396, 180] width 4 height 4
type input "92"
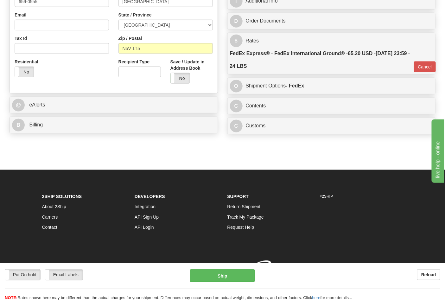
scroll to position [176, 0]
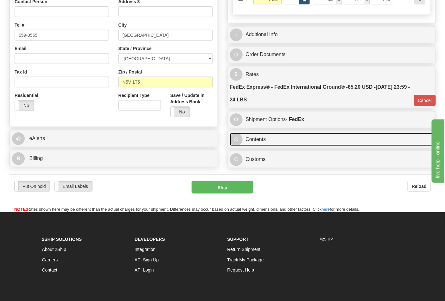
click at [291, 143] on link "C Contents" at bounding box center [331, 139] width 203 height 13
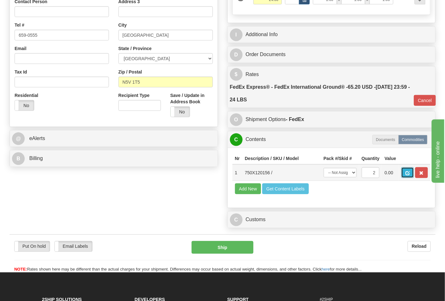
click at [410, 174] on span "button" at bounding box center [407, 173] width 4 height 4
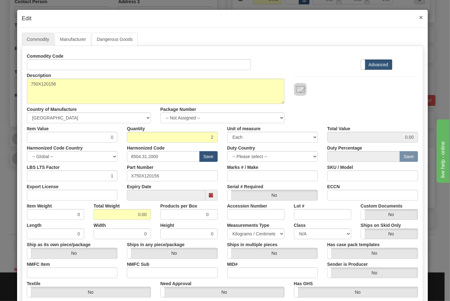
click at [419, 20] on span "×" at bounding box center [421, 17] width 4 height 7
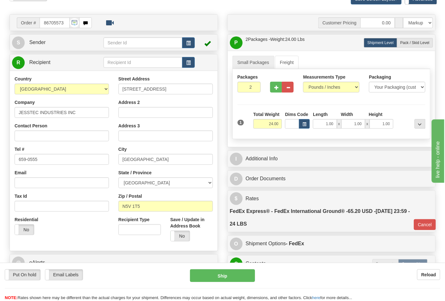
scroll to position [35, 0]
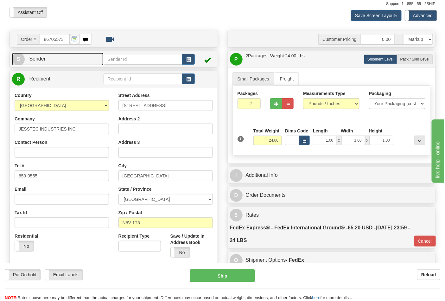
click at [73, 60] on link "S Sender" at bounding box center [58, 59] width 92 height 13
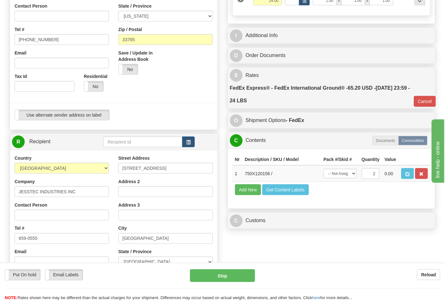
scroll to position [176, 0]
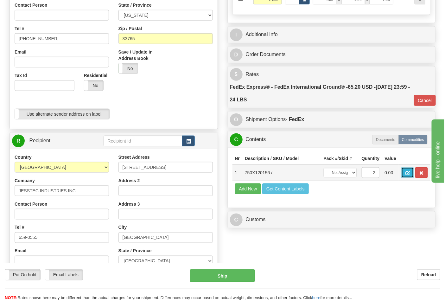
click at [410, 175] on span "button" at bounding box center [407, 173] width 4 height 4
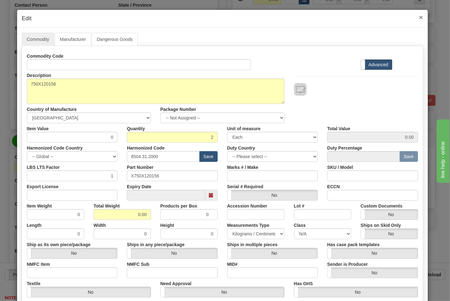
click at [419, 17] on span "×" at bounding box center [421, 17] width 4 height 7
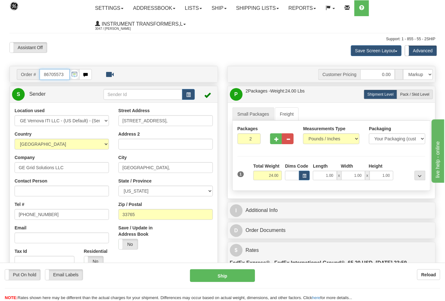
scroll to position [0, 0]
drag, startPoint x: 66, startPoint y: 74, endPoint x: 32, endPoint y: 79, distance: 34.2
click at [32, 79] on div "Order # 86705573" at bounding box center [54, 74] width 75 height 11
type input "86705546"
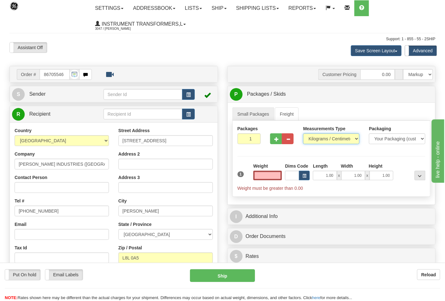
type input "0.00"
click at [328, 134] on select "Pounds / Inches Kilograms / Centimeters" at bounding box center [331, 138] width 56 height 11
select select "0"
click at [303, 134] on select "Pounds / Inches Kilograms / Centimeters" at bounding box center [331, 138] width 56 height 11
click at [270, 178] on input "0.00" at bounding box center [267, 176] width 29 height 10
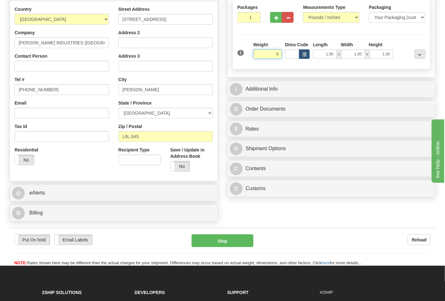
scroll to position [141, 0]
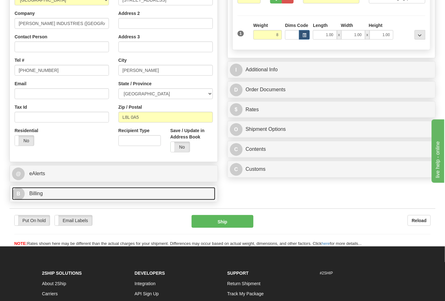
type input "8.00"
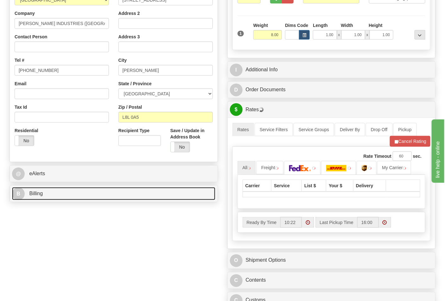
click at [132, 198] on link "B Billing" at bounding box center [113, 193] width 203 height 13
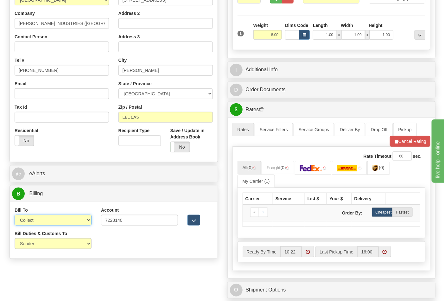
click at [83, 220] on select "Sender Recipient Third Party Collect" at bounding box center [53, 220] width 77 height 11
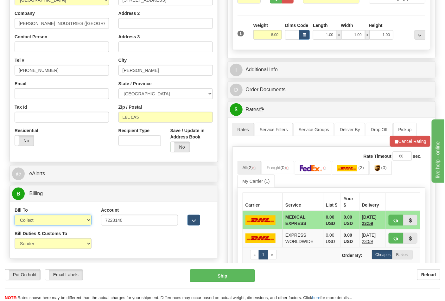
select select "2"
click at [15, 215] on select "Sender Recipient Third Party Collect" at bounding box center [53, 220] width 77 height 11
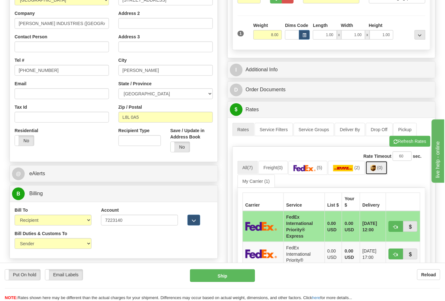
click at [373, 168] on link "(0)" at bounding box center [376, 168] width 22 height 14
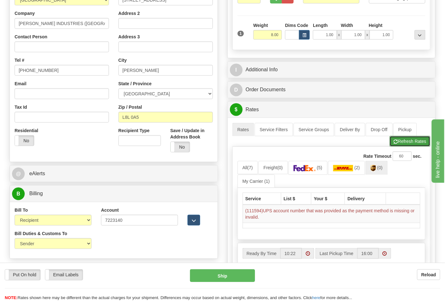
click at [403, 143] on button "Refresh Rates" at bounding box center [410, 141] width 41 height 11
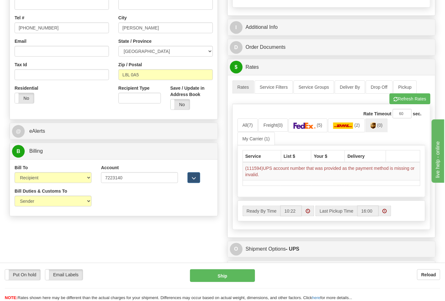
scroll to position [176, 0]
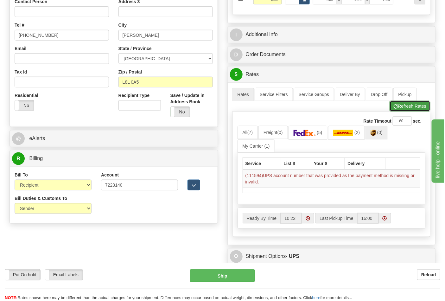
click at [417, 109] on button "Refresh Rates" at bounding box center [410, 106] width 41 height 11
drag, startPoint x: 128, startPoint y: 186, endPoint x: 87, endPoint y: 191, distance: 41.2
click at [87, 191] on div "Bill To Sender Recipient Third Party Collect Account 7223140 3rd Party Account …" at bounding box center [114, 183] width 208 height 23
paste input "30025092"
type input "300250920"
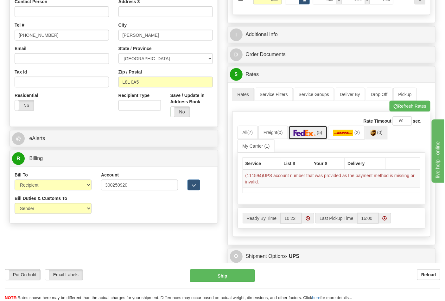
click at [312, 132] on img at bounding box center [305, 133] width 22 height 6
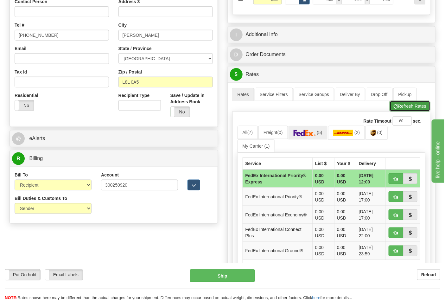
click at [413, 110] on button "Refresh Rates" at bounding box center [410, 106] width 41 height 11
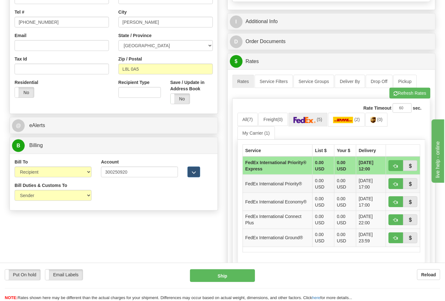
scroll to position [211, 0]
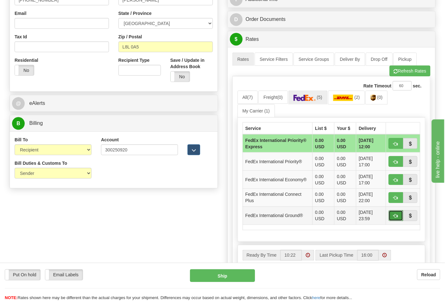
click at [396, 214] on span "button" at bounding box center [396, 216] width 4 height 4
type input "92"
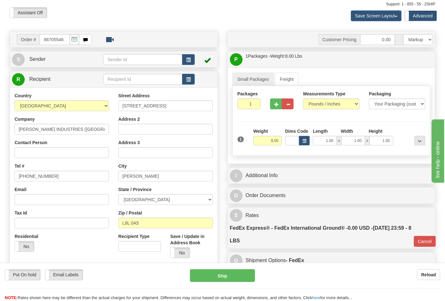
scroll to position [35, 0]
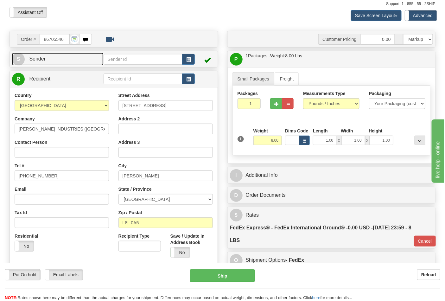
click at [68, 60] on link "S Sender" at bounding box center [58, 59] width 92 height 13
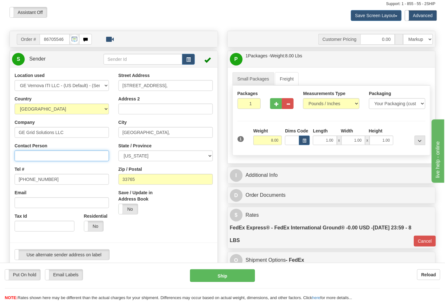
click at [42, 153] on input "Contact Person" at bounding box center [62, 155] width 94 height 11
type input "Nephtali Linares"
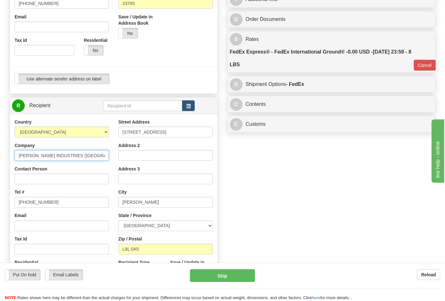
scroll to position [0, 3]
drag, startPoint x: 18, startPoint y: 155, endPoint x: 110, endPoint y: 159, distance: 91.9
click at [110, 159] on div "Country AFGHANISTAN ALAND ISLANDS ALBANIA ALGERIA AMERICAN SAMOA ANDORRA ANGOLA…" at bounding box center [62, 201] width 104 height 164
click at [24, 179] on input "Contact Person" at bounding box center [62, 179] width 94 height 11
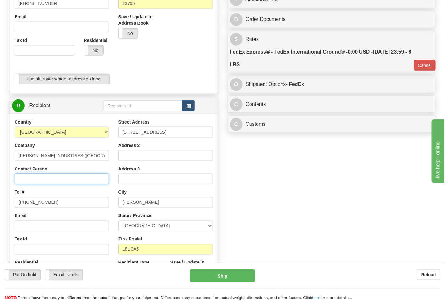
paste input "EATON INDUSTRIES (CANADA) COMPANY"
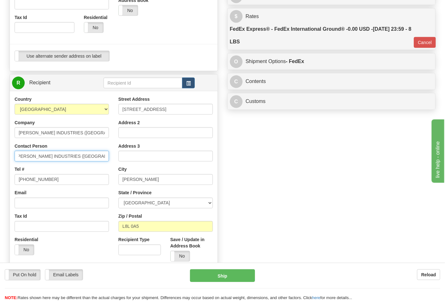
scroll to position [211, 0]
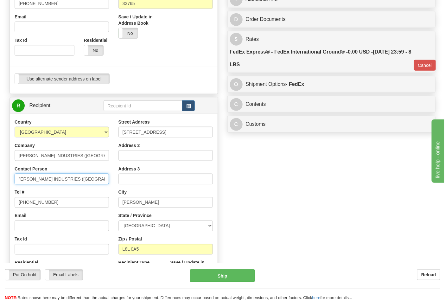
type input "EATON INDUSTRIES (CANADA) COMPANY"
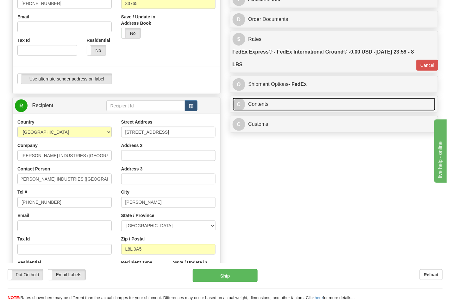
scroll to position [0, 0]
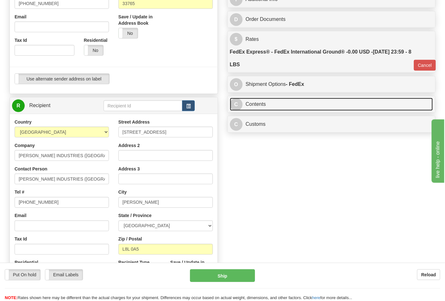
click at [274, 106] on link "C Contents" at bounding box center [331, 104] width 203 height 13
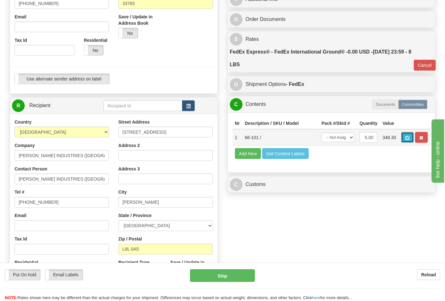
click at [414, 137] on button "button" at bounding box center [407, 137] width 13 height 11
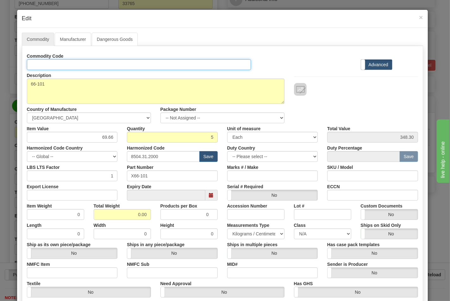
click at [31, 63] on input "Id" at bounding box center [139, 64] width 225 height 11
type input "TRANSFORMERS"
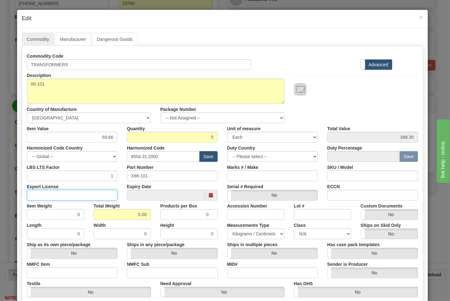
click at [49, 197] on input "Export License" at bounding box center [72, 195] width 91 height 11
type input "NLR"
click at [50, 271] on input "NMFC Item" at bounding box center [72, 272] width 91 height 11
type input "63170"
drag, startPoint x: 147, startPoint y: 271, endPoint x: 149, endPoint y: 275, distance: 3.7
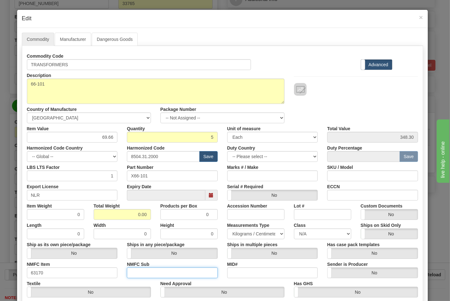
click at [147, 272] on input "NMFC Sub" at bounding box center [172, 272] width 91 height 11
type input "4"
drag, startPoint x: 119, startPoint y: 211, endPoint x: 174, endPoint y: 223, distance: 56.1
click at [174, 223] on div "Commodity Code TRANSFORMERS Standard Advanced Description 66-101 Country of Man…" at bounding box center [222, 184] width 391 height 266
type input "8"
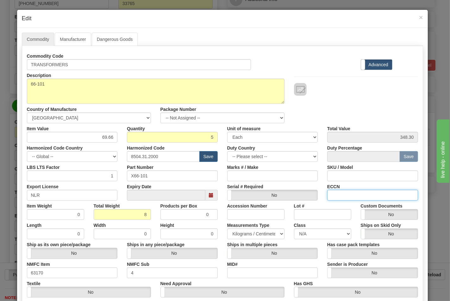
type input "1.6000"
click at [334, 194] on input "ECCN" at bounding box center [372, 195] width 91 height 11
type input "EAR99"
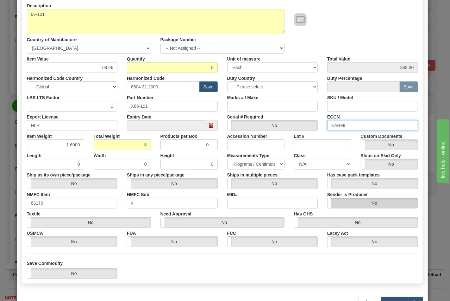
scroll to position [70, 0]
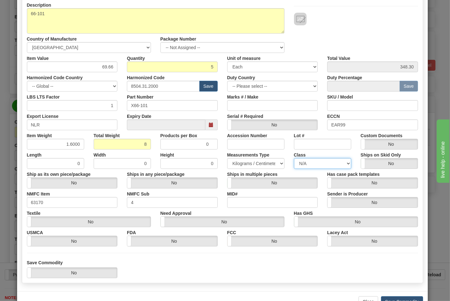
click at [324, 163] on select "N/A 50.0 55.0 60.0 65.0 70.0 85.0 92.5 100.0 125.0 175.0 250.0 300.0 400.0" at bounding box center [322, 163] width 57 height 11
select select "70.0"
click at [294, 158] on select "N/A 50.0 55.0 60.0 65.0 70.0 85.0 92.5 100.0 125.0 175.0 250.0 300.0 400.0" at bounding box center [322, 163] width 57 height 11
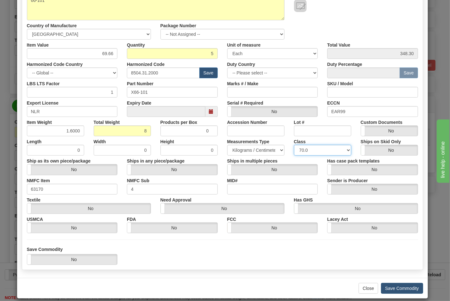
scroll to position [91, 0]
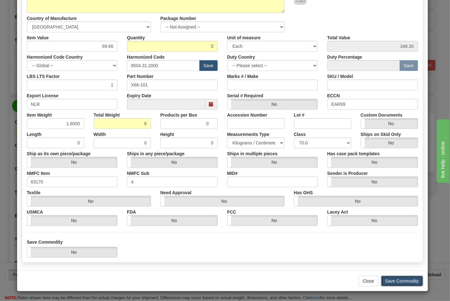
click at [398, 279] on button "Save Commodity" at bounding box center [402, 281] width 42 height 11
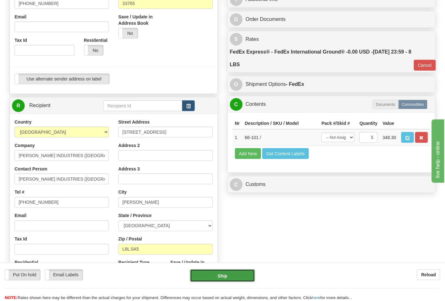
click at [214, 273] on button "Ship" at bounding box center [222, 275] width 65 height 13
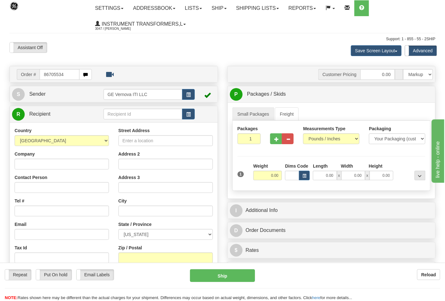
type input "86705534"
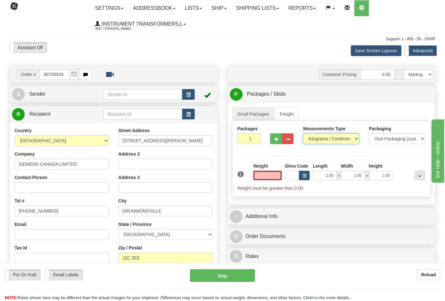
type input "0.00"
click at [318, 137] on select "Pounds / Inches Kilograms / Centimeters" at bounding box center [331, 138] width 56 height 11
select select "0"
click at [303, 134] on select "Pounds / Inches Kilograms / Centimeters" at bounding box center [331, 138] width 56 height 11
click at [268, 176] on input "0.00" at bounding box center [267, 176] width 29 height 10
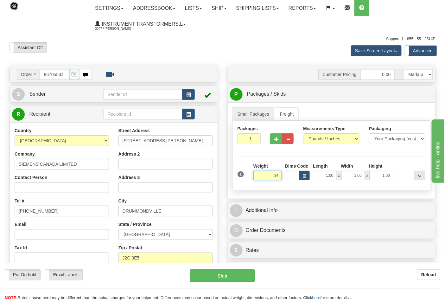
click button "Delete" at bounding box center [0, 0] width 0 height 0
type input "34.00"
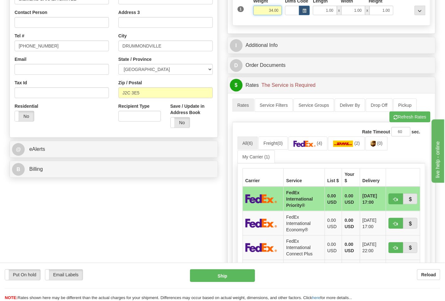
scroll to position [176, 0]
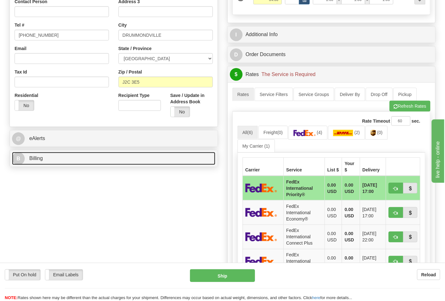
click at [177, 156] on link "B Billing" at bounding box center [113, 158] width 203 height 13
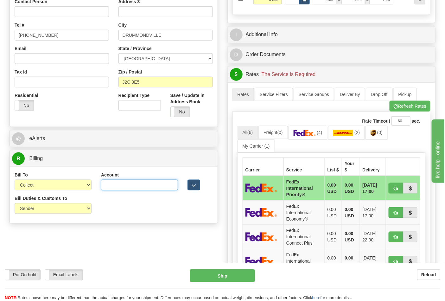
click at [128, 186] on input "Account" at bounding box center [139, 185] width 77 height 11
paste input "275388521"
type input "275388521"
click at [89, 187] on select "Sender Recipient Third Party Collect" at bounding box center [53, 185] width 77 height 11
select select "2"
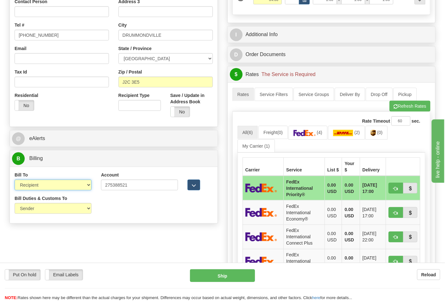
click at [15, 180] on select "Sender Recipient Third Party Collect" at bounding box center [53, 185] width 77 height 11
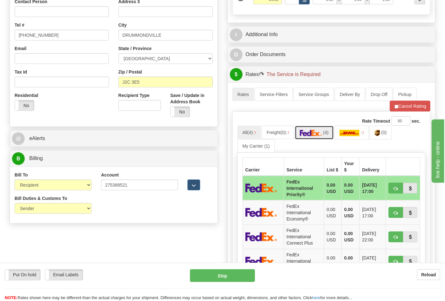
click at [304, 134] on img at bounding box center [311, 133] width 22 height 6
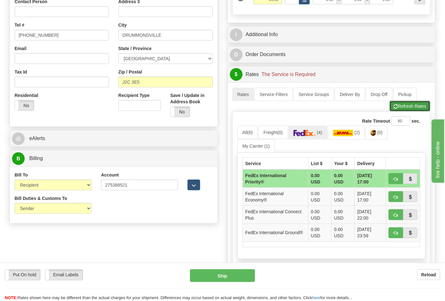
click at [406, 105] on button "Refresh Rates" at bounding box center [410, 106] width 41 height 11
click at [394, 235] on span "button" at bounding box center [396, 233] width 4 height 4
type input "92"
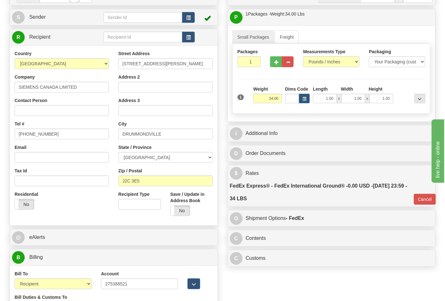
scroll to position [70, 0]
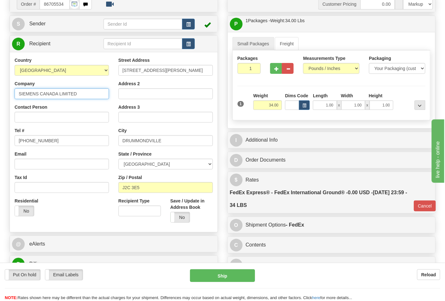
drag, startPoint x: 77, startPoint y: 92, endPoint x: 15, endPoint y: 96, distance: 62.2
click at [11, 94] on div "Country AFGHANISTAN ALAND ISLANDS ALBANIA ALGERIA AMERICAN SAMOA ANDORRA ANGOLA…" at bounding box center [62, 139] width 104 height 164
click at [47, 118] on input "Contact Person" at bounding box center [62, 117] width 94 height 11
click button "Delete" at bounding box center [0, 0] width 0 height 0
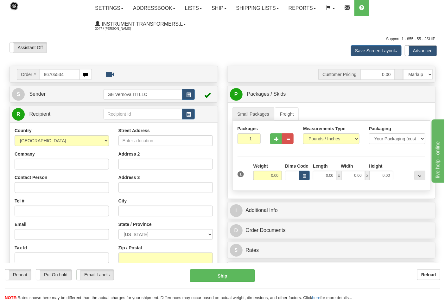
click at [70, 74] on input "86705534" at bounding box center [60, 74] width 40 height 11
drag, startPoint x: 63, startPoint y: 75, endPoint x: 30, endPoint y: 75, distance: 32.9
click at [30, 75] on div "Order # 86705534" at bounding box center [54, 74] width 75 height 11
type input "86705534"
click at [67, 77] on input "86705534" at bounding box center [60, 74] width 40 height 11
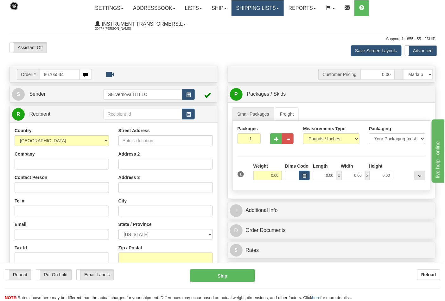
click at [276, 10] on link "Shipping lists" at bounding box center [258, 8] width 52 height 16
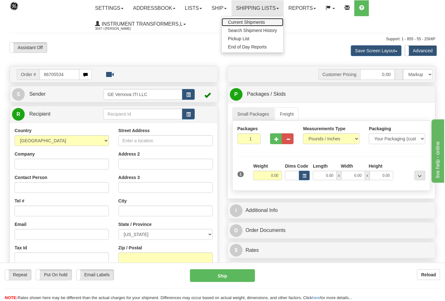
click at [258, 22] on span "Current Shipments" at bounding box center [246, 22] width 37 height 5
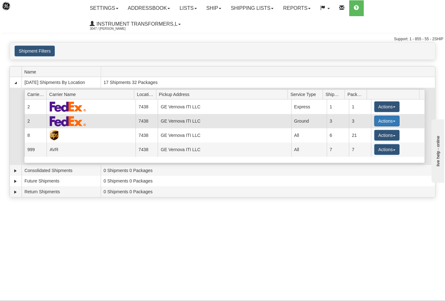
click at [393, 122] on button "Actions" at bounding box center [386, 121] width 25 height 11
click at [365, 134] on span "Details" at bounding box center [363, 132] width 17 height 4
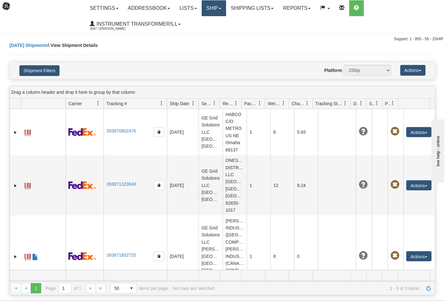
click at [220, 10] on link "Ship" at bounding box center [214, 8] width 24 height 16
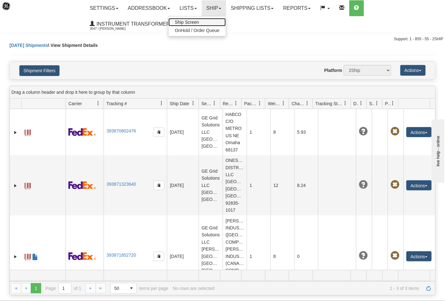
click at [214, 22] on link "Ship Screen" at bounding box center [196, 22] width 57 height 8
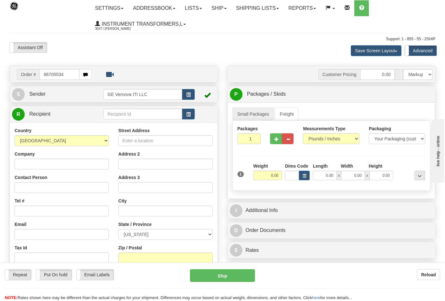
type input "86705534"
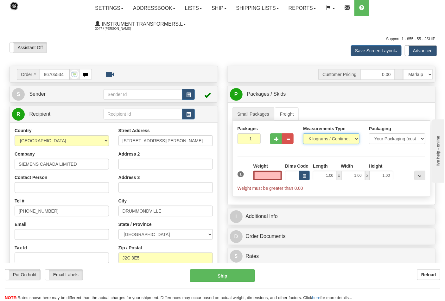
type input "0.00"
click at [314, 135] on select "Pounds / Inches Kilograms / Centimeters" at bounding box center [331, 138] width 56 height 11
select select "0"
click at [303, 134] on select "Pounds / Inches Kilograms / Centimeters" at bounding box center [331, 138] width 56 height 11
click at [260, 176] on input "0.00" at bounding box center [267, 176] width 29 height 10
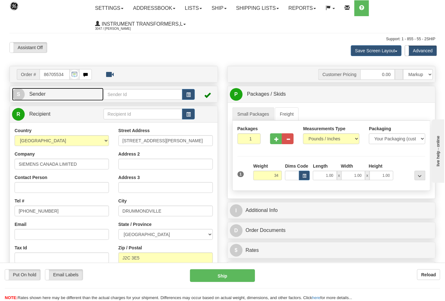
type input "34.00"
click at [44, 93] on span "Sender" at bounding box center [37, 93] width 16 height 5
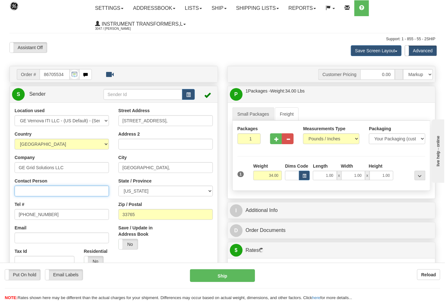
click at [35, 189] on input "Contact Person" at bounding box center [62, 191] width 94 height 11
type input "Nephtali Linares"
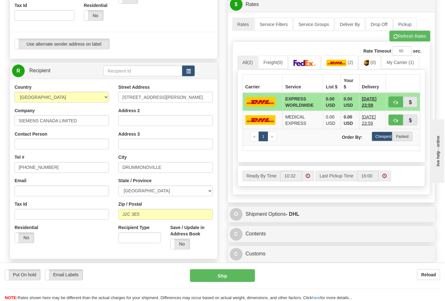
scroll to position [246, 0]
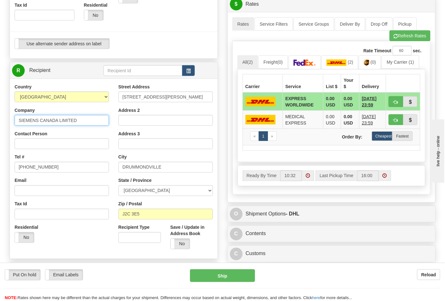
drag, startPoint x: 78, startPoint y: 124, endPoint x: 17, endPoint y: 125, distance: 60.2
click at [17, 125] on input "SIEMENS CANADA LIMITED" at bounding box center [62, 120] width 94 height 11
click at [29, 143] on input "Contact Person" at bounding box center [62, 143] width 94 height 11
paste input "SIEMENS CANADA LIMITED"
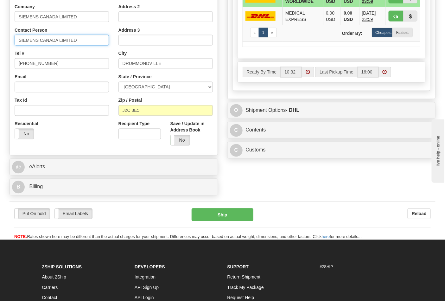
scroll to position [352, 0]
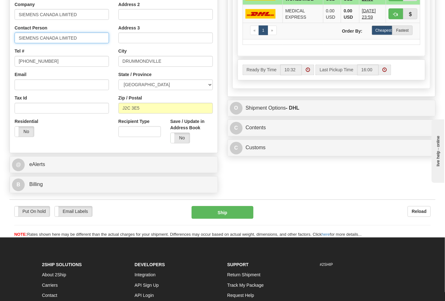
type input "SIEMENS CANADA LIMITED"
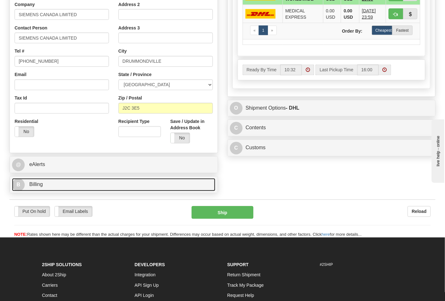
click at [101, 191] on link "B Billing" at bounding box center [113, 184] width 203 height 13
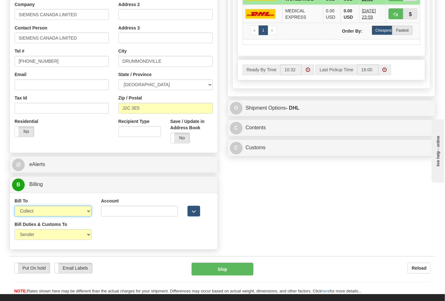
click at [71, 215] on select "Sender Recipient Third Party Collect" at bounding box center [53, 211] width 77 height 11
select select "2"
click at [15, 207] on select "Sender Recipient Third Party Collect" at bounding box center [53, 211] width 77 height 11
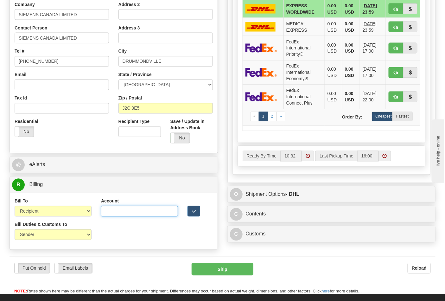
click at [167, 213] on input "Account" at bounding box center [139, 211] width 77 height 11
paste input "275388521"
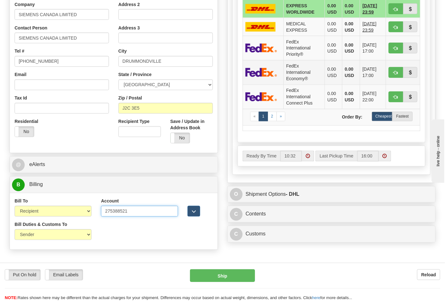
scroll to position [281, 0]
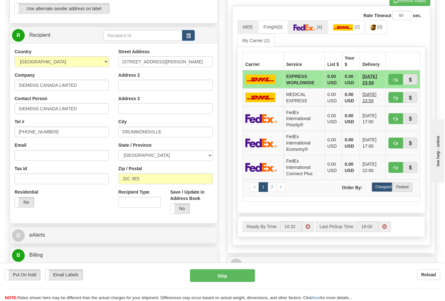
type input "275388521"
click at [319, 27] on link "(4)" at bounding box center [308, 27] width 39 height 14
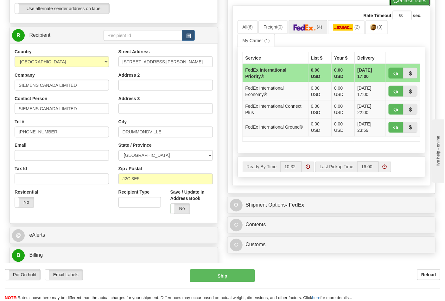
click at [399, 3] on button "Refresh Rates" at bounding box center [410, 0] width 41 height 11
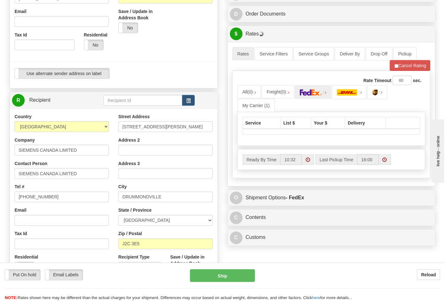
scroll to position [211, 0]
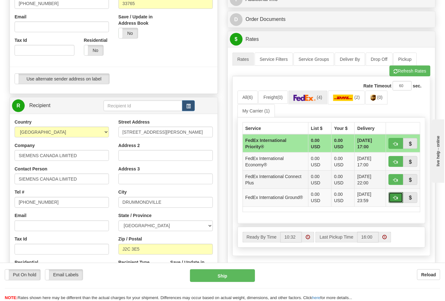
click at [394, 198] on span "button" at bounding box center [396, 198] width 4 height 4
type input "92"
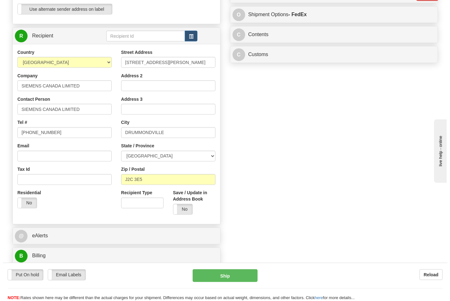
scroll to position [281, 0]
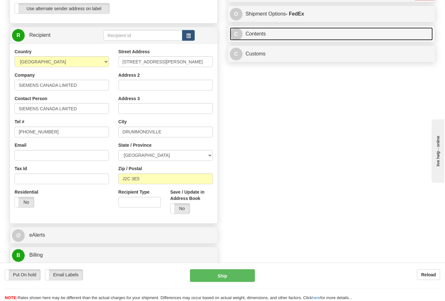
click at [310, 35] on link "C Contents" at bounding box center [331, 34] width 203 height 13
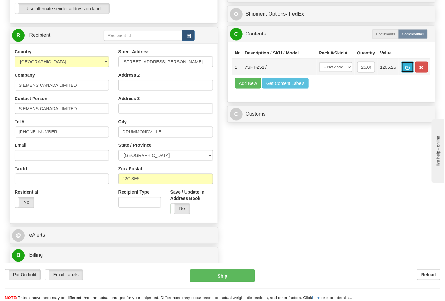
click at [410, 68] on span "button" at bounding box center [407, 68] width 4 height 4
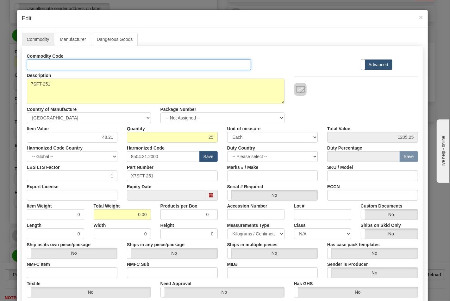
click at [177, 68] on input "Id" at bounding box center [139, 64] width 225 height 11
type input "TRANSFORMERS"
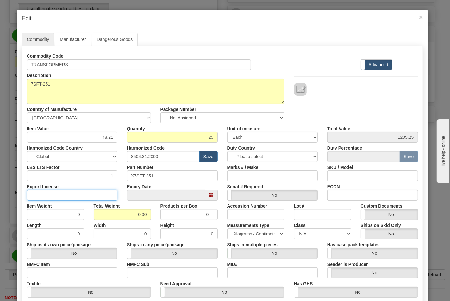
click at [47, 196] on input "Export License" at bounding box center [72, 195] width 91 height 11
type input "NLR"
click at [46, 273] on input "NMFC Item" at bounding box center [72, 272] width 91 height 11
type input "63170"
click at [156, 272] on input "NMFC Sub" at bounding box center [172, 272] width 91 height 11
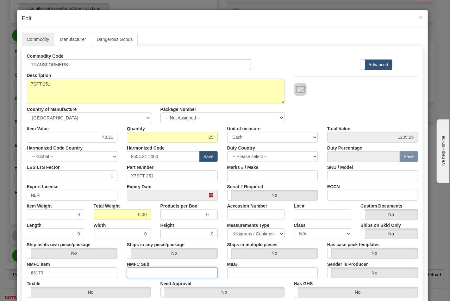
type input "4"
drag, startPoint x: 125, startPoint y: 214, endPoint x: 147, endPoint y: 213, distance: 21.9
click at [147, 213] on input "0.00" at bounding box center [122, 214] width 57 height 11
type input "34"
type input "1.3600"
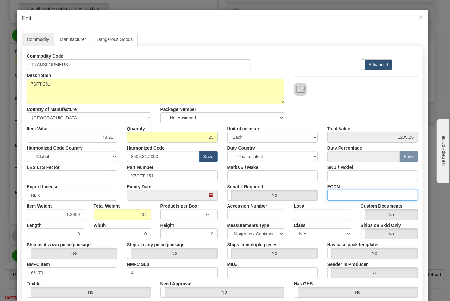
click at [338, 194] on input "ECCN" at bounding box center [372, 195] width 91 height 11
type input "EAR99"
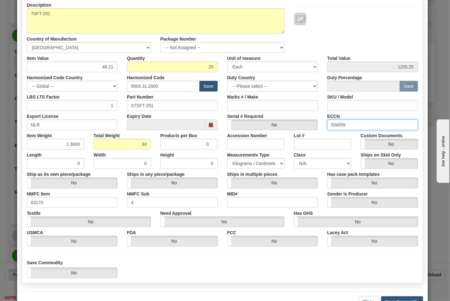
scroll to position [91, 0]
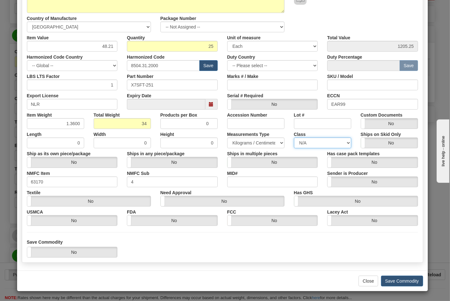
click at [318, 143] on select "N/A 50.0 55.0 60.0 65.0 70.0 85.0 92.5 100.0 125.0 175.0 250.0 300.0 400.0" at bounding box center [322, 142] width 57 height 11
select select "70.0"
click at [294, 137] on select "N/A 50.0 55.0 60.0 65.0 70.0 85.0 92.5 100.0 125.0 175.0 250.0 300.0 400.0" at bounding box center [322, 142] width 57 height 11
click at [396, 280] on button "Save Commodity" at bounding box center [402, 281] width 42 height 11
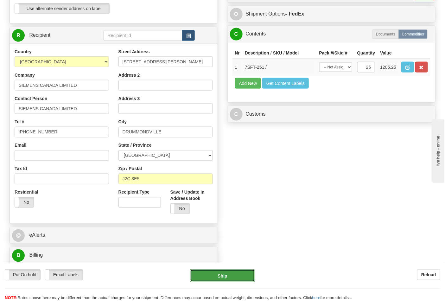
click at [242, 273] on button "Ship" at bounding box center [222, 275] width 65 height 13
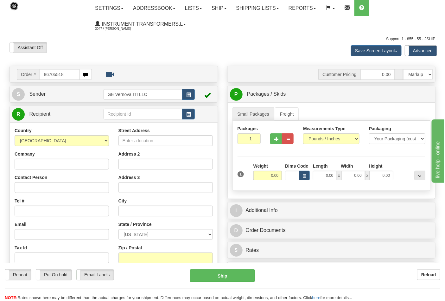
type input "86705518"
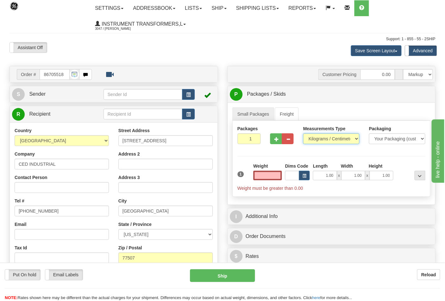
type input "0.00"
click at [323, 137] on select "Pounds / Inches Kilograms / Centimeters" at bounding box center [331, 138] width 56 height 11
select select "0"
click at [303, 134] on select "Pounds / Inches Kilograms / Centimeters" at bounding box center [331, 138] width 56 height 11
click at [276, 140] on span "button" at bounding box center [276, 139] width 4 height 4
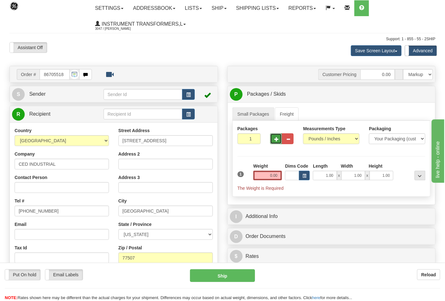
type input "2"
drag, startPoint x: 267, startPoint y: 175, endPoint x: 291, endPoint y: 181, distance: 25.4
click at [291, 181] on div "1 Total Weight 0.00 Dims Code x" at bounding box center [331, 177] width 191 height 29
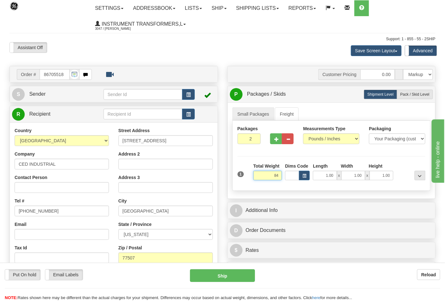
click button "Delete" at bounding box center [0, 0] width 0 height 0
type input "84.00"
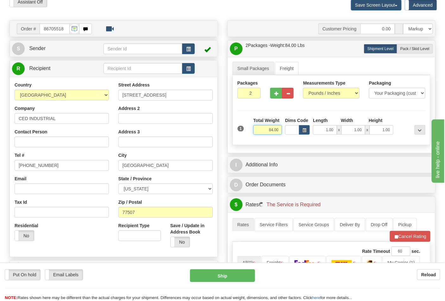
scroll to position [70, 0]
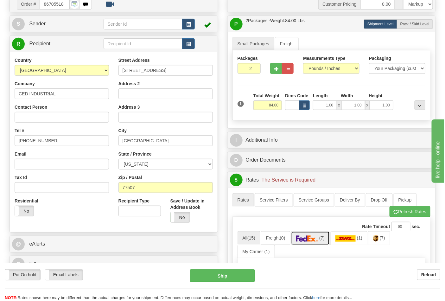
click at [328, 235] on link "(7)" at bounding box center [310, 238] width 39 height 14
click at [322, 236] on link "(7)" at bounding box center [310, 238] width 39 height 14
click at [403, 214] on button "Refresh Rates" at bounding box center [410, 211] width 41 height 11
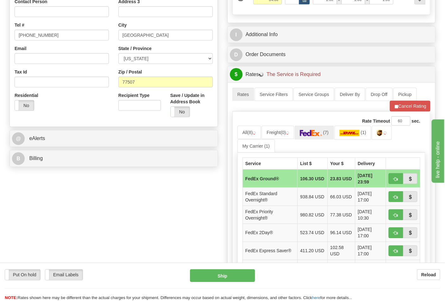
scroll to position [211, 0]
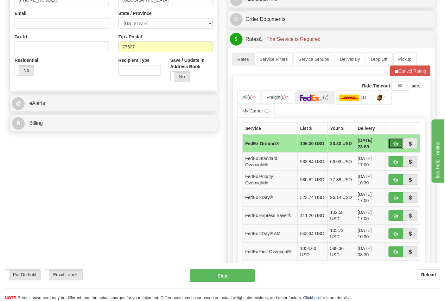
drag, startPoint x: 393, startPoint y: 145, endPoint x: 378, endPoint y: 148, distance: 16.1
click at [395, 150] on td at bounding box center [403, 143] width 34 height 18
click at [392, 144] on button "button" at bounding box center [396, 143] width 15 height 11
click at [397, 143] on span "button" at bounding box center [396, 144] width 4 height 4
type input "92"
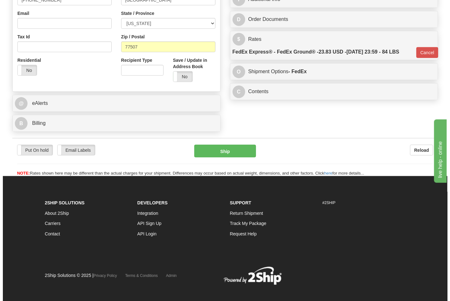
scroll to position [209, 0]
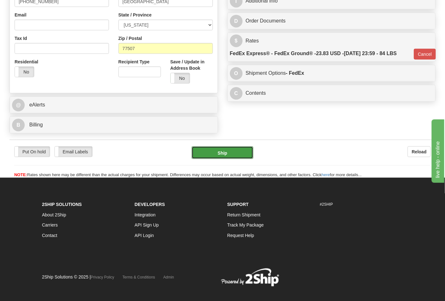
click at [236, 156] on button "Ship" at bounding box center [222, 152] width 61 height 13
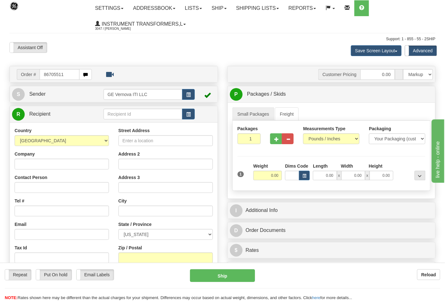
type input "86705511"
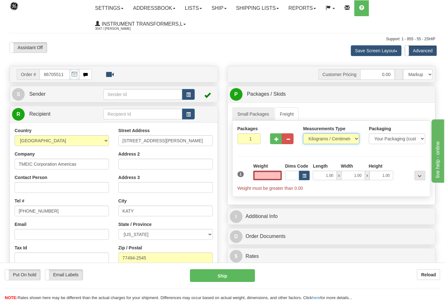
type input "0.00"
click at [330, 137] on select "Pounds / Inches Kilograms / Centimeters" at bounding box center [331, 138] width 56 height 11
select select "0"
click at [303, 134] on select "Pounds / Inches Kilograms / Centimeters" at bounding box center [331, 138] width 56 height 11
click at [277, 142] on button "button" at bounding box center [276, 138] width 12 height 11
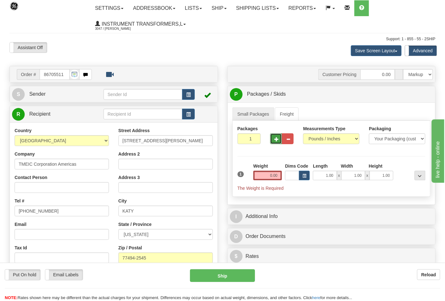
type input "2"
click at [267, 177] on input "0.00" at bounding box center [267, 176] width 29 height 10
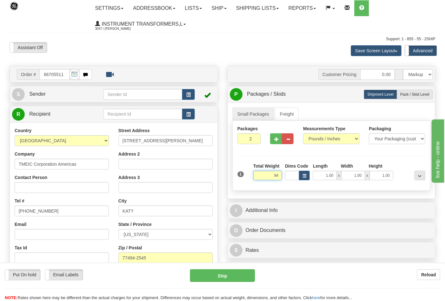
click button "Delete" at bounding box center [0, 0] width 0 height 0
type input "84.00"
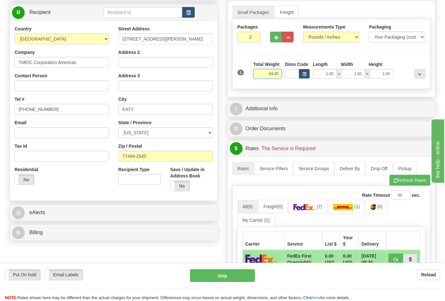
scroll to position [105, 0]
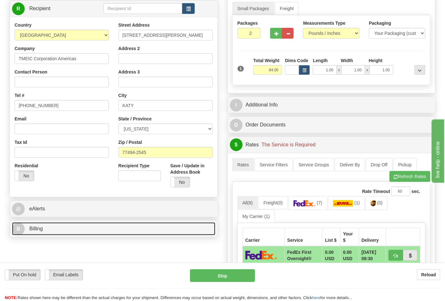
click at [110, 232] on link "B Billing" at bounding box center [113, 228] width 203 height 13
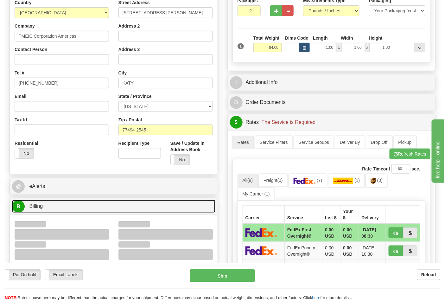
scroll to position [176, 0]
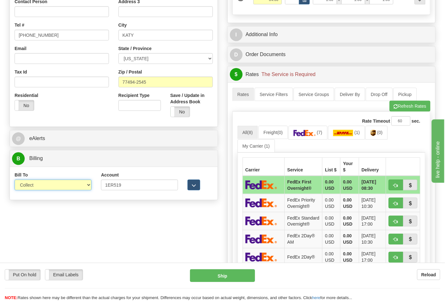
click at [84, 187] on select "Sender Recipient Third Party Collect" at bounding box center [53, 185] width 77 height 11
select select "2"
click at [15, 180] on select "Sender Recipient Third Party Collect" at bounding box center [53, 185] width 77 height 11
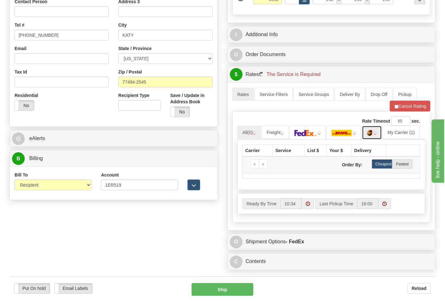
click at [379, 137] on link at bounding box center [372, 133] width 20 height 14
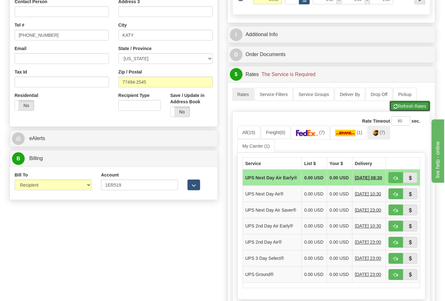
click at [413, 109] on button "Refresh Rates" at bounding box center [410, 106] width 41 height 11
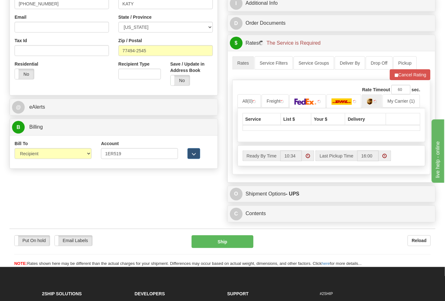
scroll to position [246, 0]
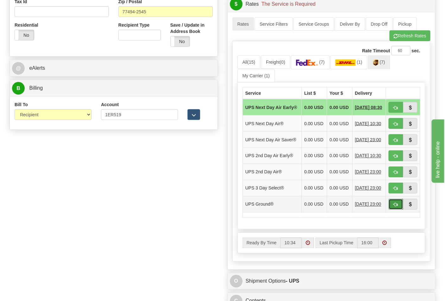
click at [395, 207] on span "button" at bounding box center [396, 205] width 4 height 4
type input "03"
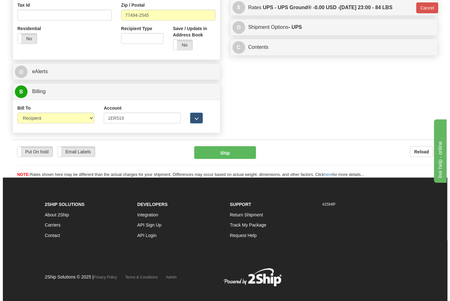
scroll to position [252, 0]
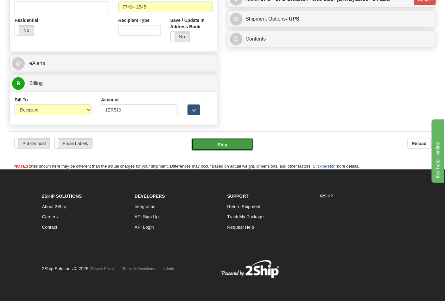
click at [244, 146] on button "Ship" at bounding box center [222, 144] width 61 height 13
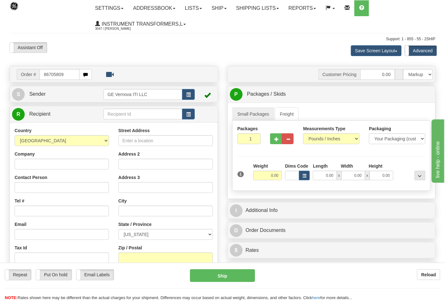
type input "86705809"
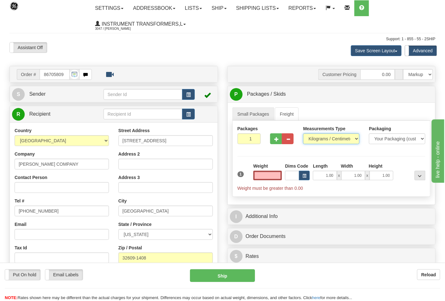
type input "0.00"
click at [332, 140] on select "Pounds / Inches Kilograms / Centimeters" at bounding box center [331, 138] width 56 height 11
select select "0"
click at [303, 134] on select "Pounds / Inches Kilograms / Centimeters" at bounding box center [331, 138] width 56 height 11
click at [269, 175] on input "0.00" at bounding box center [267, 176] width 29 height 10
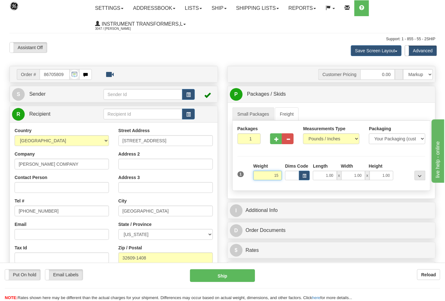
click button "Delete" at bounding box center [0, 0] width 0 height 0
type input "15.00"
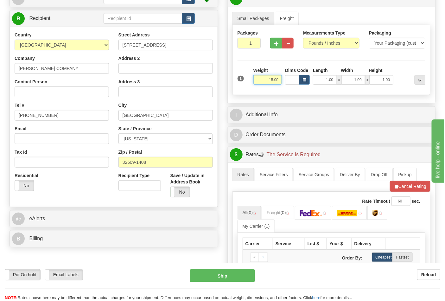
scroll to position [105, 0]
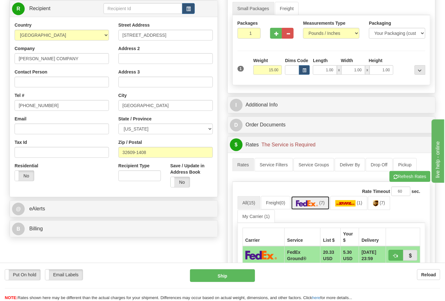
click at [325, 205] on span "(7)" at bounding box center [321, 202] width 5 height 5
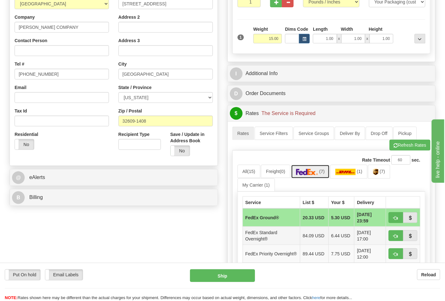
scroll to position [176, 0]
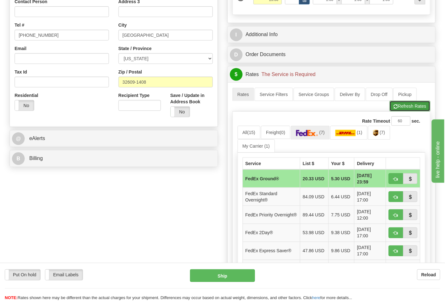
click at [409, 108] on button "Refresh Rates" at bounding box center [410, 106] width 41 height 11
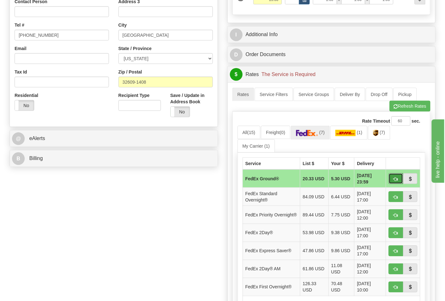
click at [396, 179] on span "button" at bounding box center [396, 179] width 4 height 4
type input "92"
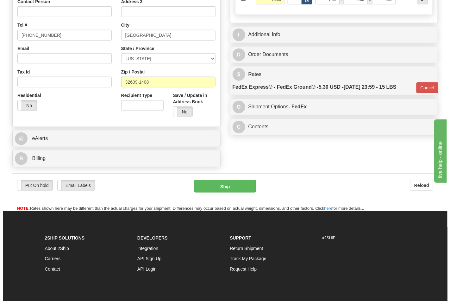
scroll to position [209, 0]
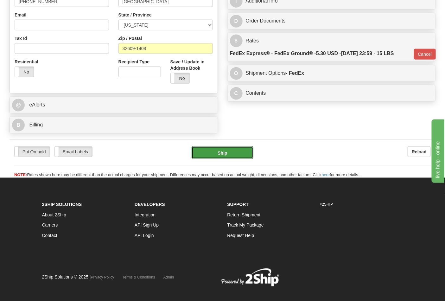
click at [240, 154] on button "Ship" at bounding box center [222, 152] width 61 height 13
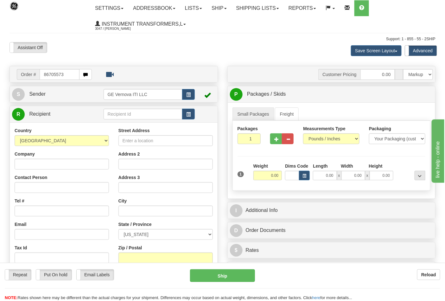
type input "86705573"
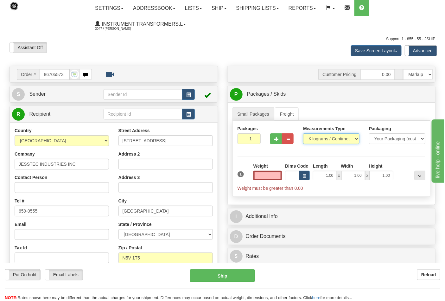
type input "0.00"
click at [330, 140] on select "Pounds / Inches Kilograms / Centimeters" at bounding box center [331, 138] width 56 height 11
select select "0"
click at [303, 134] on select "Pounds / Inches Kilograms / Centimeters" at bounding box center [331, 138] width 56 height 11
click at [263, 174] on input "0.00" at bounding box center [267, 176] width 29 height 10
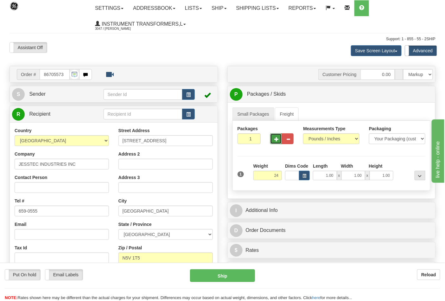
type input "24.00"
click at [276, 141] on span "button" at bounding box center [276, 139] width 4 height 4
type input "2"
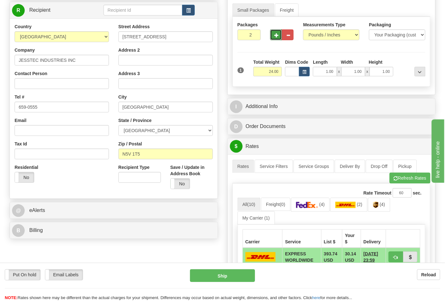
scroll to position [105, 0]
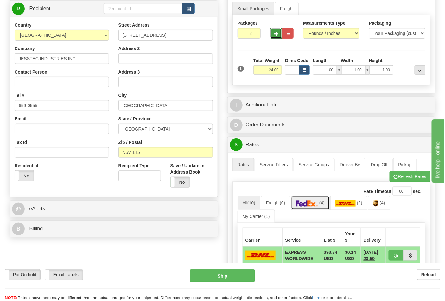
click at [315, 200] on link "(4)" at bounding box center [310, 203] width 39 height 14
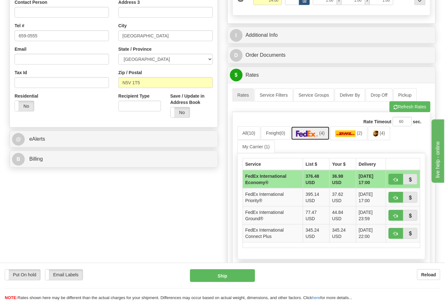
scroll to position [176, 0]
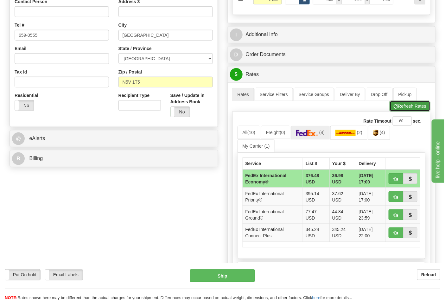
click at [405, 105] on button "Refresh Rates" at bounding box center [410, 106] width 41 height 11
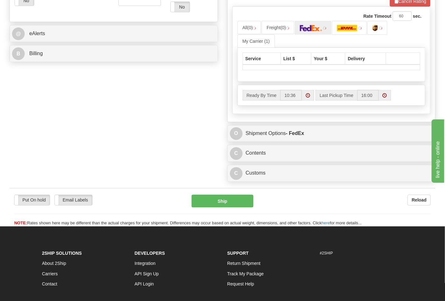
scroll to position [281, 0]
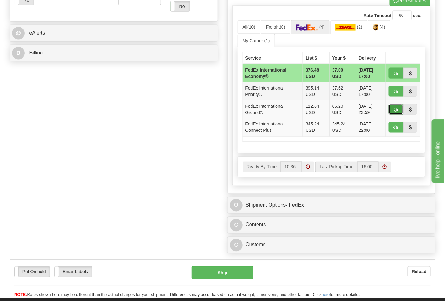
click at [395, 111] on span "button" at bounding box center [396, 110] width 4 height 4
type input "92"
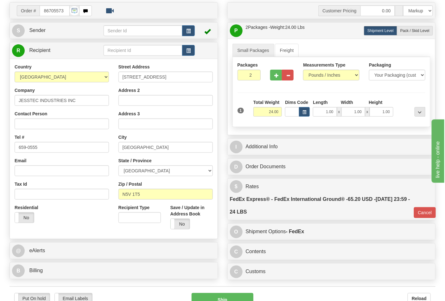
scroll to position [45, 0]
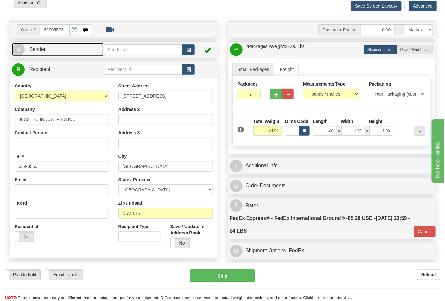
click at [79, 52] on link "S Sender" at bounding box center [58, 49] width 92 height 13
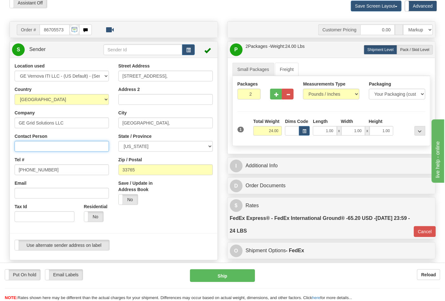
click at [36, 147] on input "Contact Person" at bounding box center [62, 146] width 94 height 11
type input "Nephtali Linares"
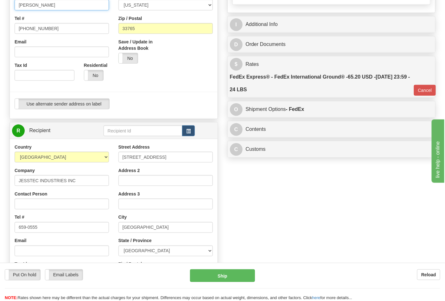
scroll to position [220, 0]
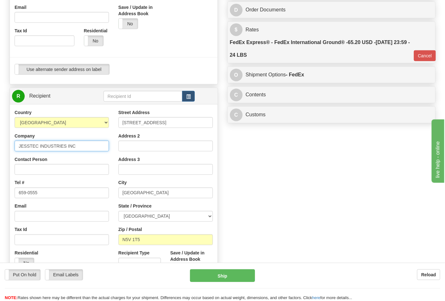
drag, startPoint x: 80, startPoint y: 147, endPoint x: 0, endPoint y: 153, distance: 80.4
click at [0, 153] on div "Toggle navigation Settings Shipping Preferences Fields Preferences New" at bounding box center [222, 70] width 445 height 581
click at [29, 168] on input "Contact Person" at bounding box center [62, 169] width 94 height 11
paste input "JESSTEC INDUSTRIES INC"
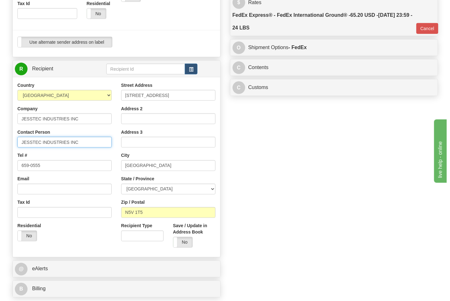
scroll to position [291, 0]
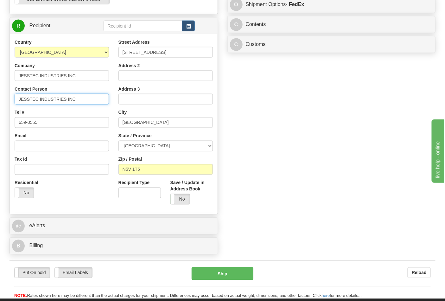
type input "JESSTEC INDUSTRIES INC"
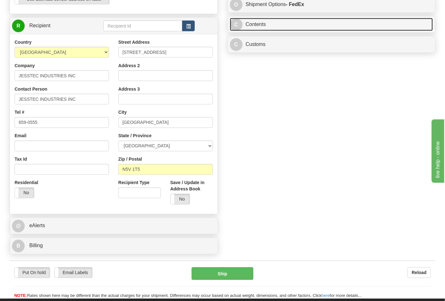
click at [270, 29] on link "C Contents" at bounding box center [331, 24] width 203 height 13
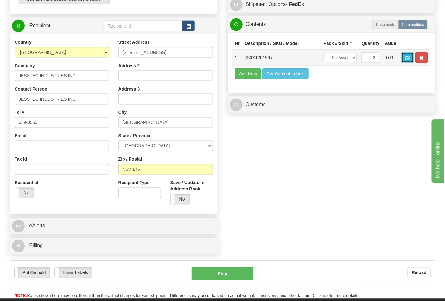
click at [410, 59] on span "button" at bounding box center [407, 58] width 4 height 4
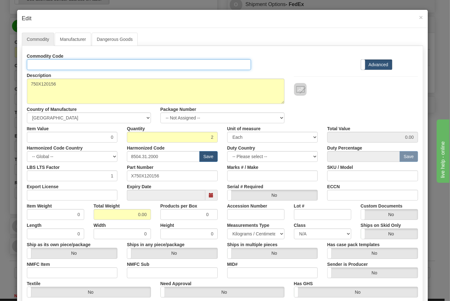
click at [98, 62] on input "Id" at bounding box center [139, 64] width 225 height 11
type input "TRANSFORMERS"
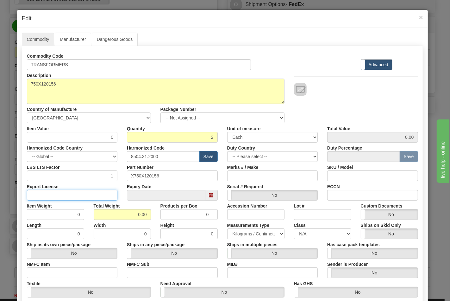
click at [48, 191] on input "Export License" at bounding box center [72, 195] width 91 height 11
type input "NLR"
drag, startPoint x: 132, startPoint y: 212, endPoint x: 153, endPoint y: 219, distance: 22.1
click at [153, 219] on div "Item Weight 0 Total Weight 0.00 Products per Box 0 Accession Number Lot # Custo…" at bounding box center [222, 209] width 401 height 19
type input "24"
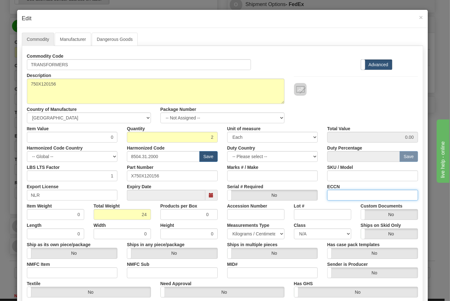
type input "12.0000"
click at [359, 196] on input "ECCN" at bounding box center [372, 195] width 91 height 11
type input "EAR99"
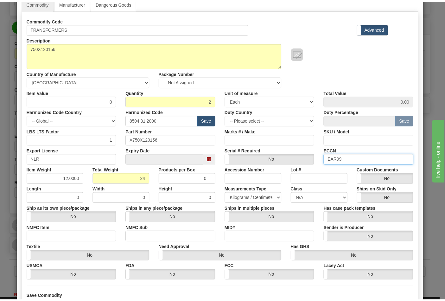
scroll to position [91, 0]
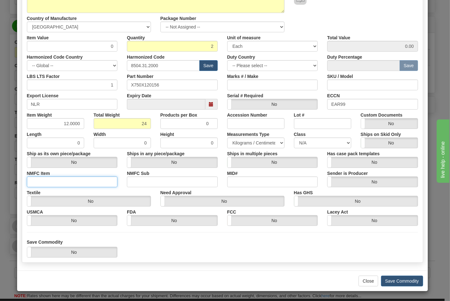
click at [34, 178] on input "NMFC Item" at bounding box center [72, 181] width 91 height 11
type input "63170"
click at [146, 179] on input "NMFC Sub" at bounding box center [172, 181] width 91 height 11
type input "4"
click at [318, 143] on select "N/A 50.0 55.0 60.0 65.0 70.0 85.0 92.5 100.0 125.0 175.0 250.0 300.0 400.0" at bounding box center [322, 142] width 57 height 11
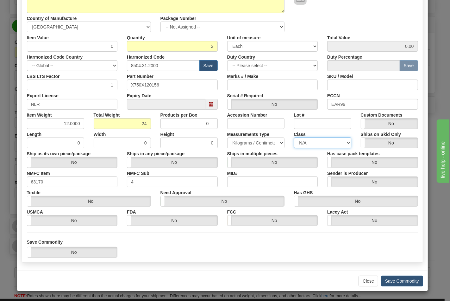
select select "70.0"
click at [294, 137] on select "N/A 50.0 55.0 60.0 65.0 70.0 85.0 92.5 100.0 125.0 175.0 250.0 300.0 400.0" at bounding box center [322, 142] width 57 height 11
drag, startPoint x: 95, startPoint y: 44, endPoint x: 120, endPoint y: 40, distance: 25.4
click at [120, 40] on div "Item Value 0 Quantity 2 Unit of measure 3 Thousand Square Inches Adjustments 56…" at bounding box center [222, 41] width 401 height 19
type input "91.68"
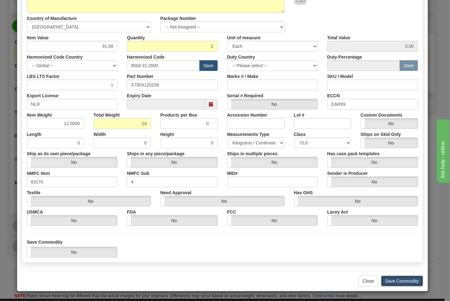
type input "183.36"
click at [404, 280] on button "Save Commodity" at bounding box center [402, 281] width 42 height 11
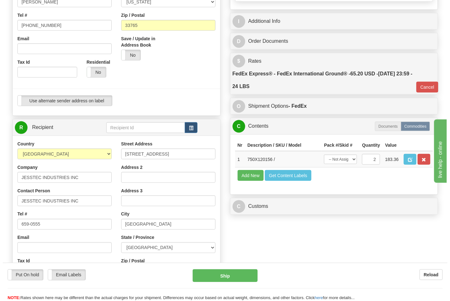
scroll to position [185, 0]
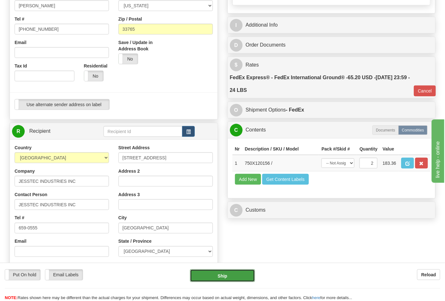
click at [209, 280] on button "Ship" at bounding box center [222, 275] width 65 height 13
